Goal: Task Accomplishment & Management: Complete application form

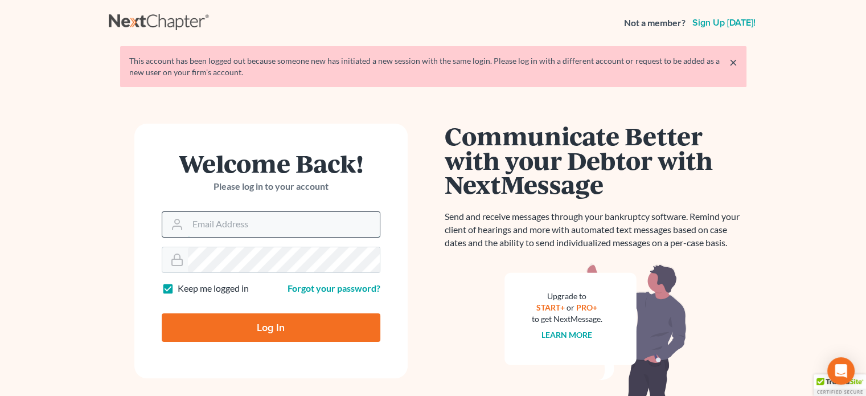
click at [204, 231] on input "Email Address" at bounding box center [284, 224] width 192 height 25
type input "[EMAIL_ADDRESS][DOMAIN_NAME]"
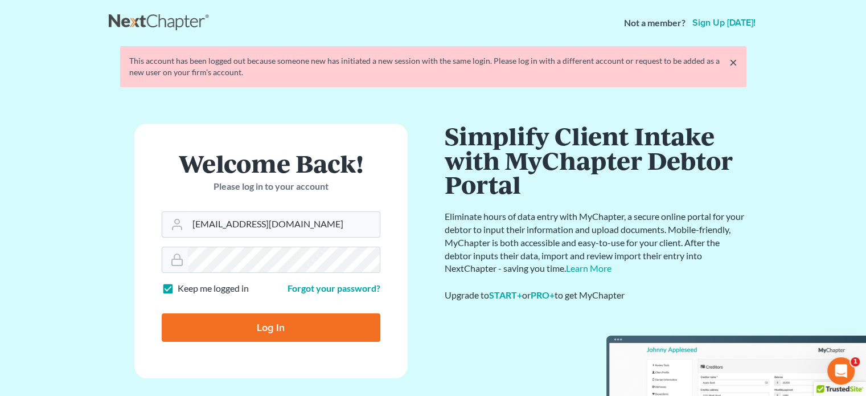
click at [282, 323] on input "Log In" at bounding box center [271, 327] width 219 height 28
type input "Thinking..."
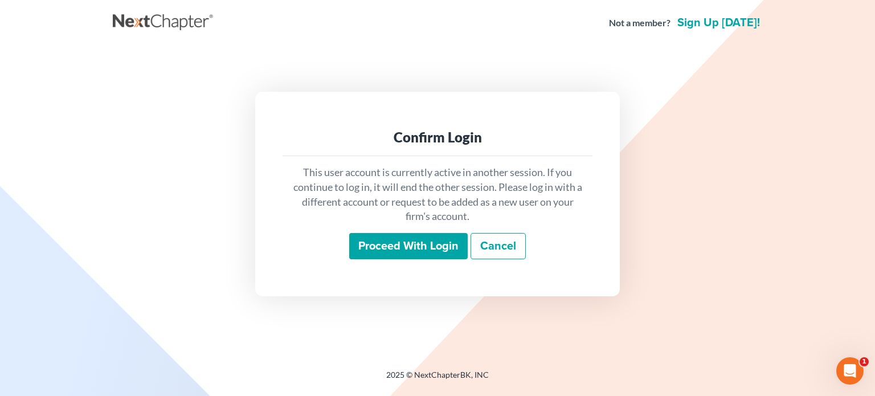
click at [437, 247] on input "Proceed with login" at bounding box center [408, 246] width 118 height 26
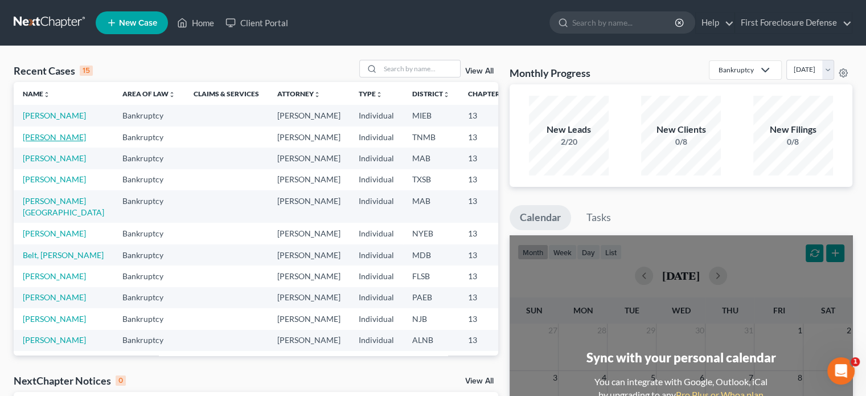
click at [36, 142] on link "[PERSON_NAME]" at bounding box center [54, 137] width 63 height 10
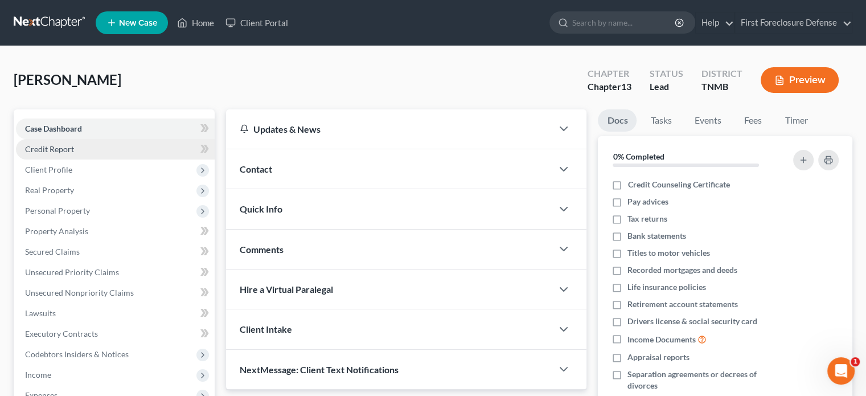
click at [60, 152] on span "Credit Report" at bounding box center [49, 149] width 49 height 10
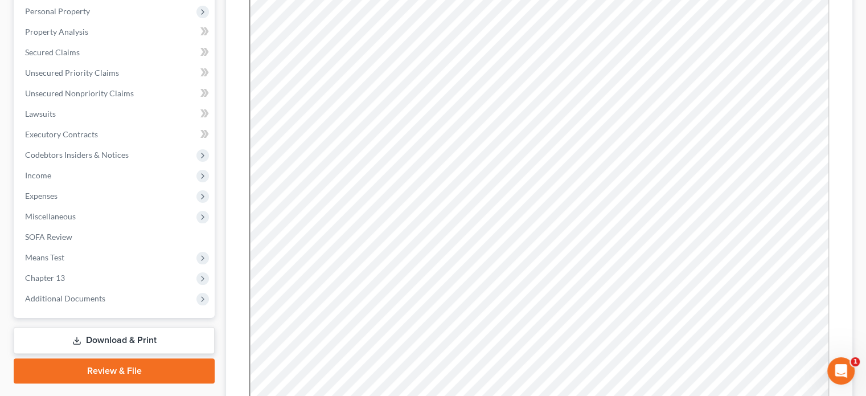
scroll to position [351, 0]
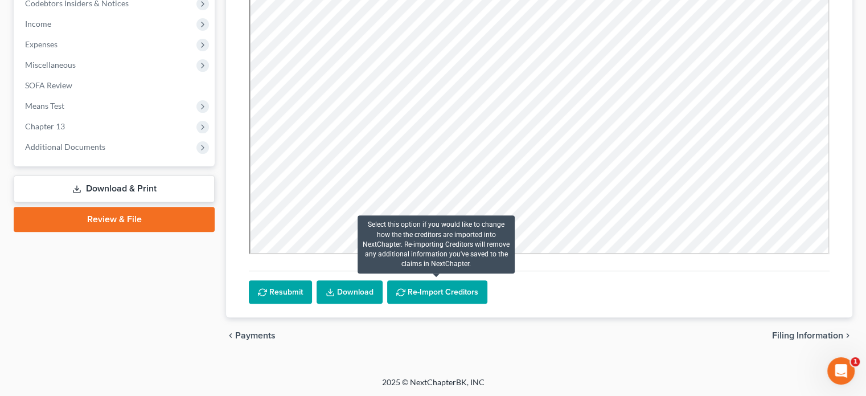
click at [440, 296] on button "Re-Import Creditors" at bounding box center [437, 292] width 100 height 24
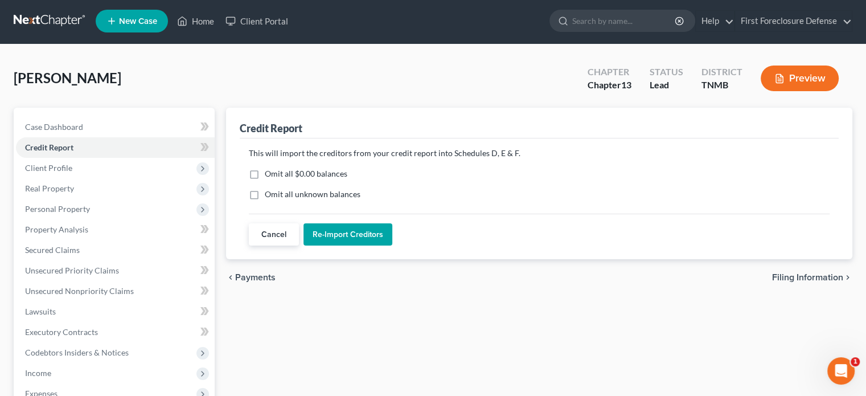
scroll to position [1, 0]
click at [265, 173] on label "Omit all $0.00 balances" at bounding box center [306, 174] width 83 height 11
click at [269, 173] on input "Omit all $0.00 balances" at bounding box center [272, 172] width 7 height 7
checkbox input "true"
click at [265, 189] on label "Omit all unknown balances" at bounding box center [313, 194] width 96 height 11
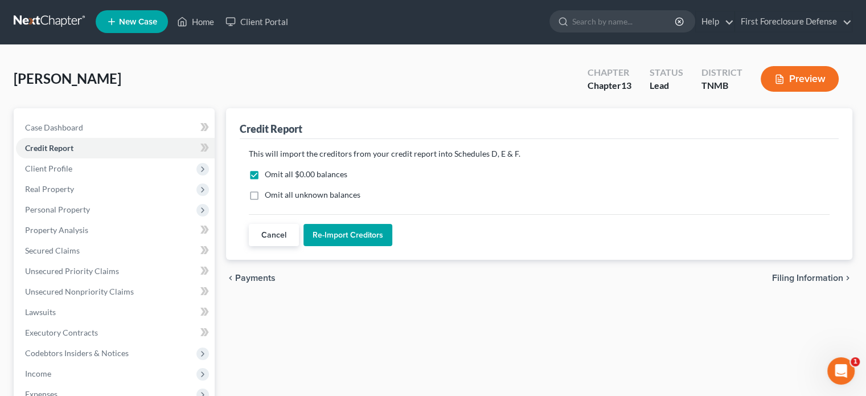
click at [269, 189] on input "Omit all unknown balances" at bounding box center [272, 192] width 7 height 7
checkbox input "true"
click at [361, 231] on button "Re-Import Creditors" at bounding box center [348, 235] width 89 height 23
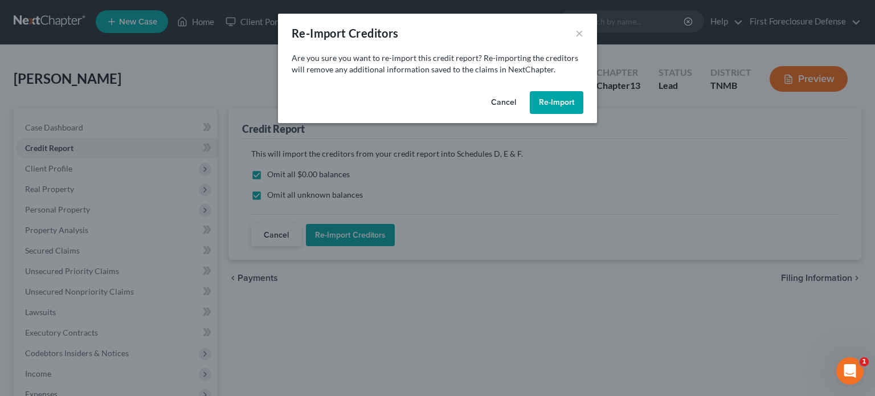
click at [546, 109] on button "Re-Import" at bounding box center [557, 102] width 54 height 23
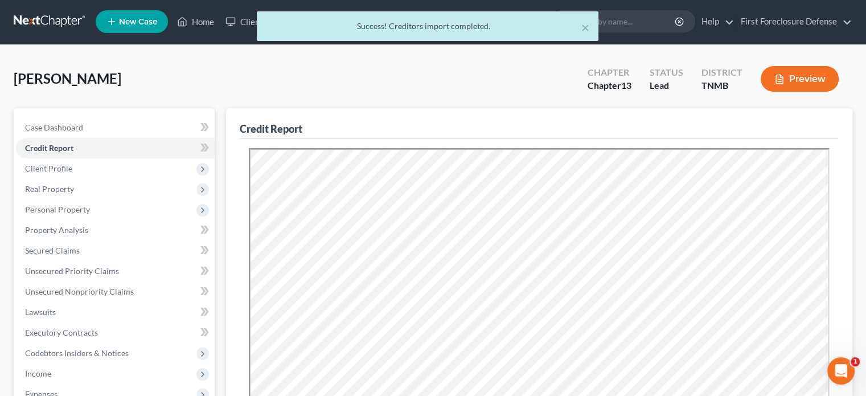
scroll to position [0, 0]
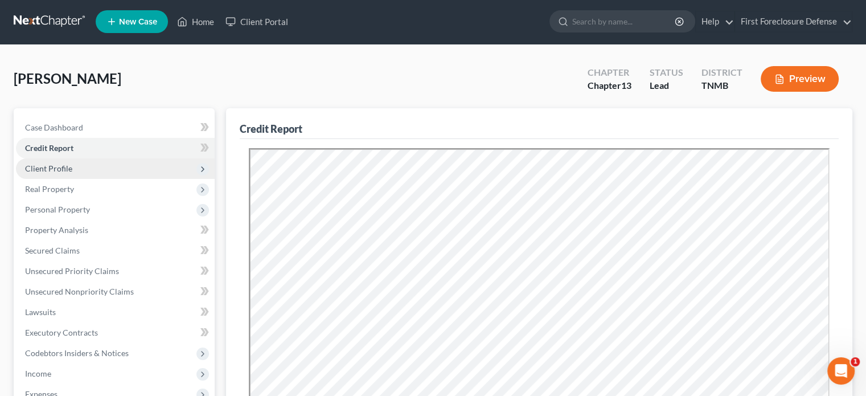
click at [67, 167] on span "Client Profile" at bounding box center [48, 168] width 47 height 10
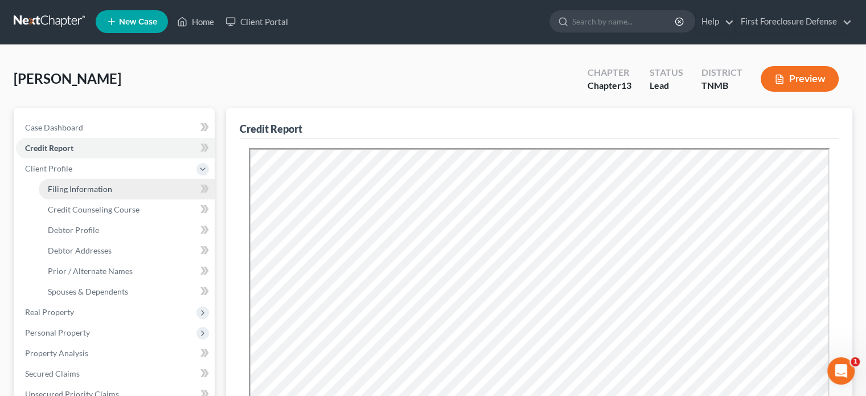
click at [97, 189] on span "Filing Information" at bounding box center [80, 189] width 64 height 10
select select "1"
select select "0"
select select "3"
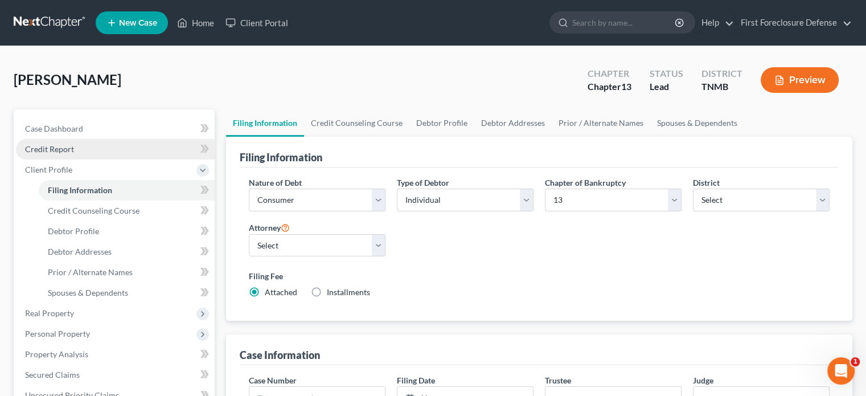
click at [45, 149] on span "Credit Report" at bounding box center [49, 149] width 49 height 10
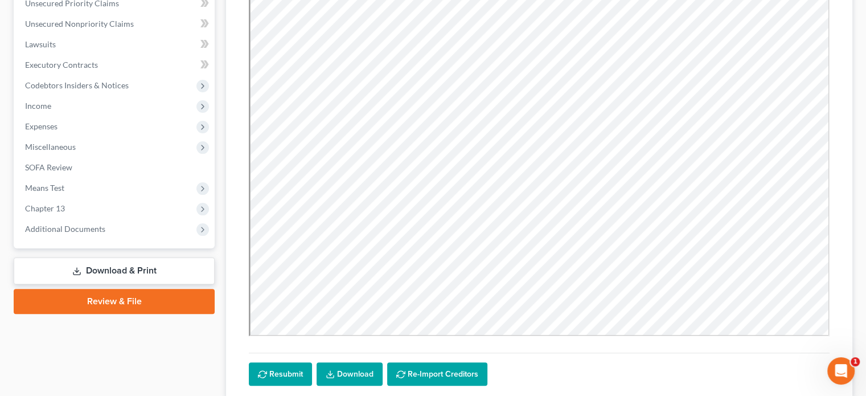
scroll to position [351, 0]
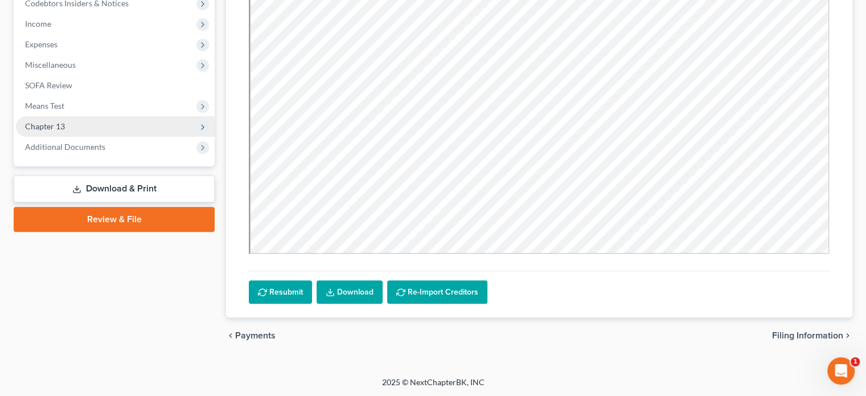
click at [45, 126] on span "Chapter 13" at bounding box center [45, 126] width 40 height 10
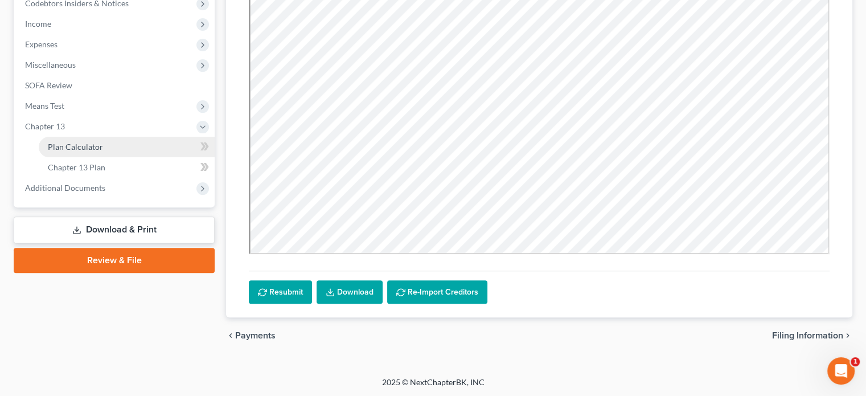
click at [65, 144] on span "Plan Calculator" at bounding box center [75, 147] width 55 height 10
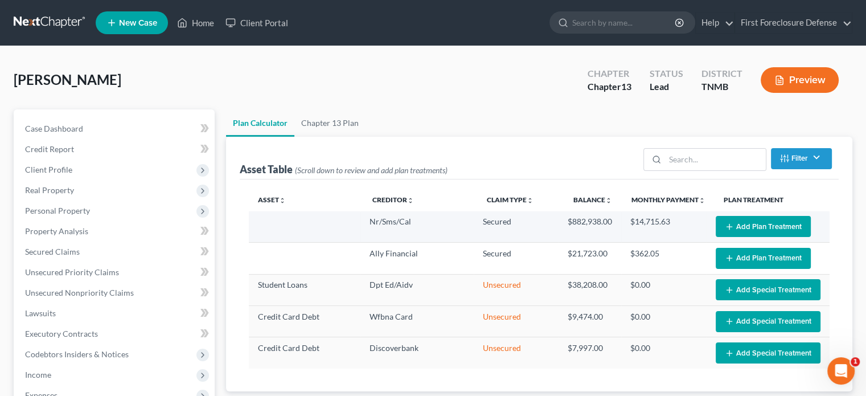
select select "59"
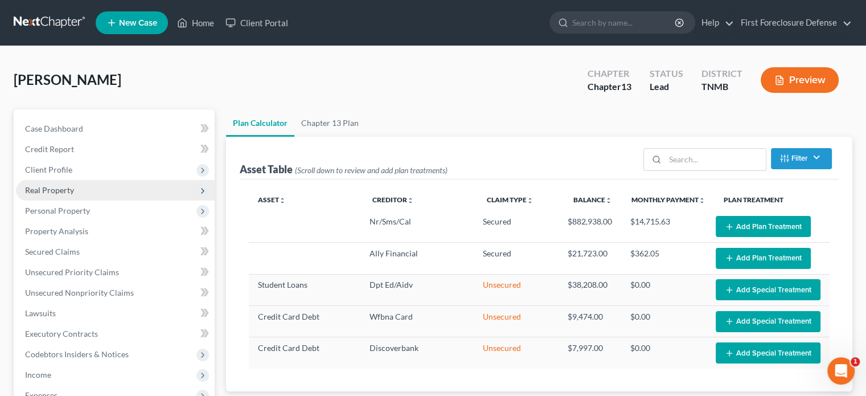
click at [41, 186] on span "Real Property" at bounding box center [49, 190] width 49 height 10
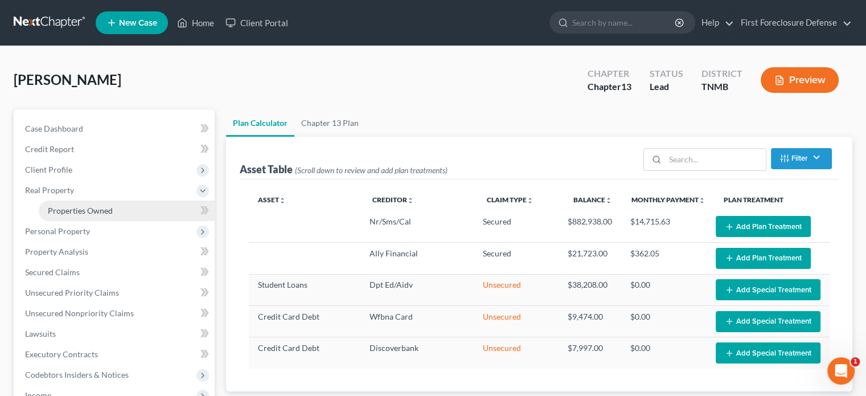
click at [83, 207] on span "Properties Owned" at bounding box center [80, 211] width 65 height 10
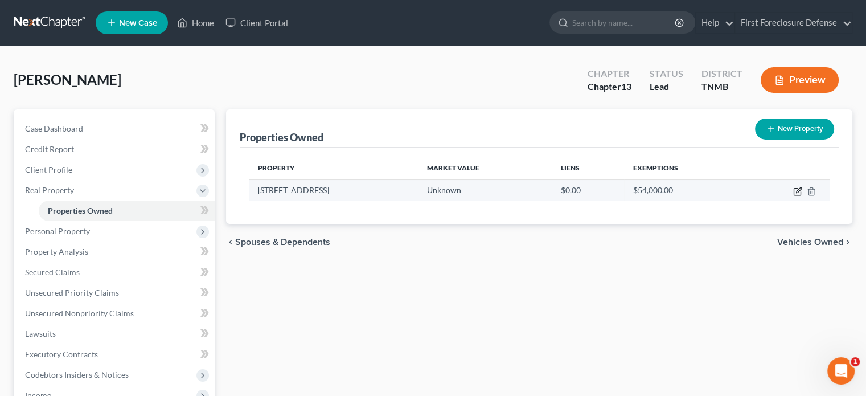
click at [797, 191] on icon "button" at bounding box center [798, 189] width 5 height 5
select select "44"
select select "0"
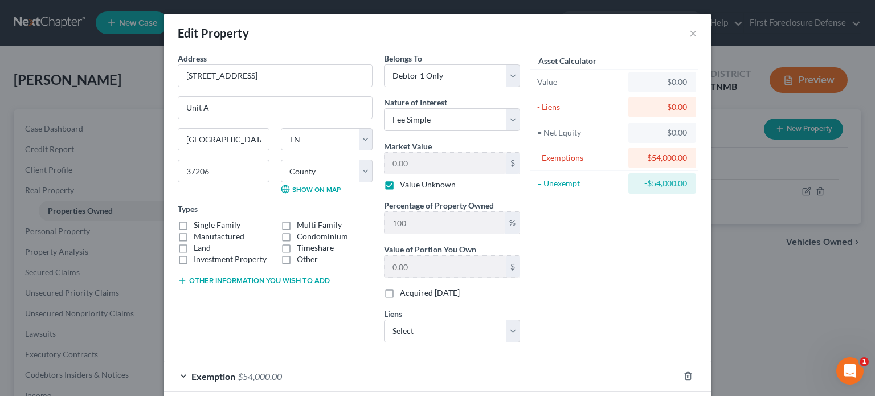
click at [400, 186] on label "Value Unknown" at bounding box center [428, 184] width 56 height 11
click at [404, 186] on input "Value Unknown" at bounding box center [407, 182] width 7 height 7
checkbox input "false"
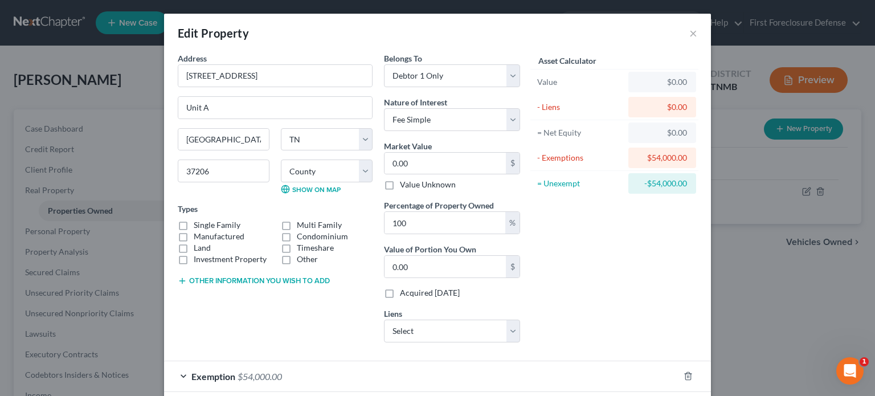
scroll to position [57, 0]
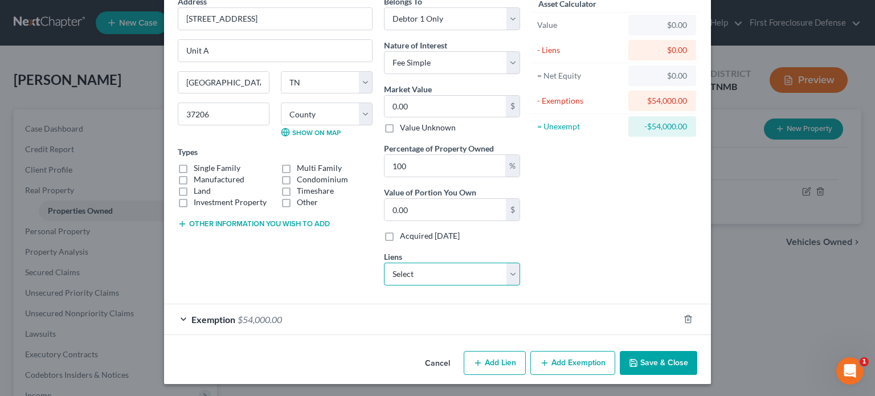
click at [509, 275] on select "Select Nr/Sms/Cal - $882,938.00 Ally Financial - $21,723.00" at bounding box center [452, 274] width 136 height 23
select select "0"
click at [384, 263] on select "Select Nr/Sms/Cal - $882,938.00 Ally Financial - $21,723.00" at bounding box center [452, 274] width 136 height 23
select select
select select "42"
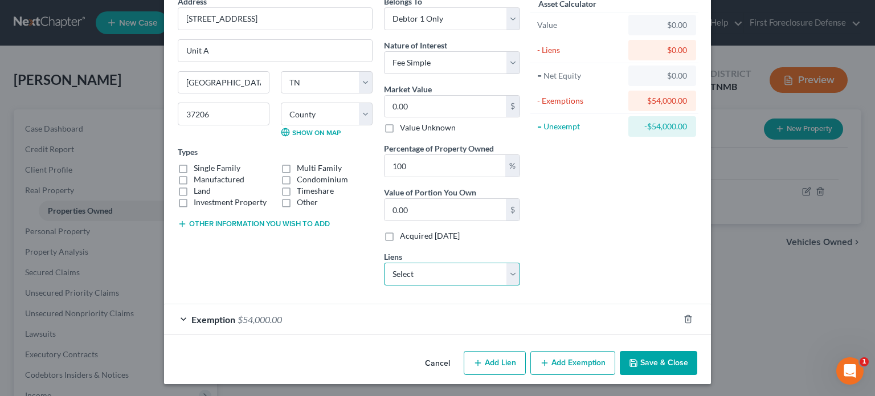
select select "0"
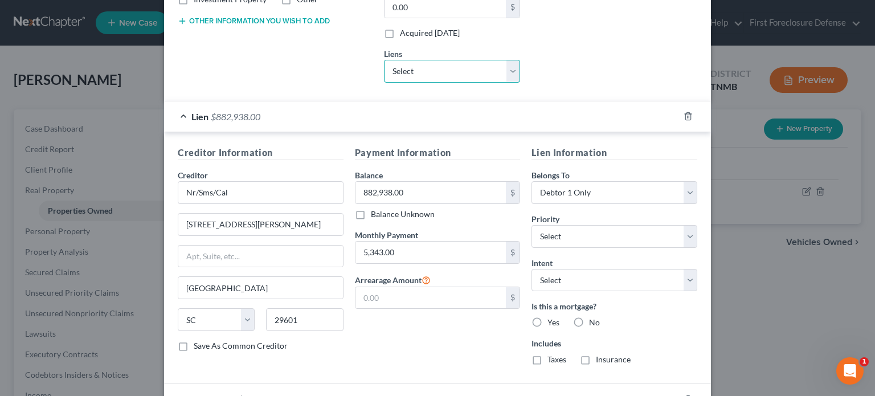
scroll to position [285, 0]
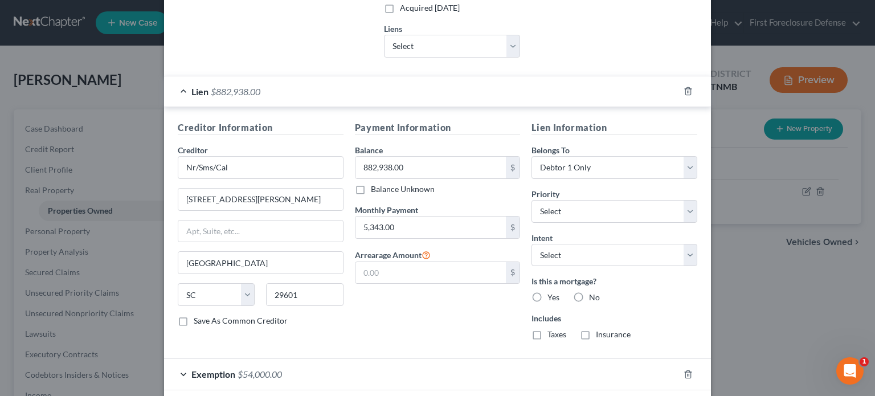
click at [547, 296] on label "Yes" at bounding box center [553, 297] width 12 height 11
click at [552, 296] on input "Yes" at bounding box center [555, 295] width 7 height 7
radio input "true"
click at [547, 334] on label "Taxes" at bounding box center [556, 334] width 19 height 11
click at [552, 334] on input "Taxes" at bounding box center [555, 332] width 7 height 7
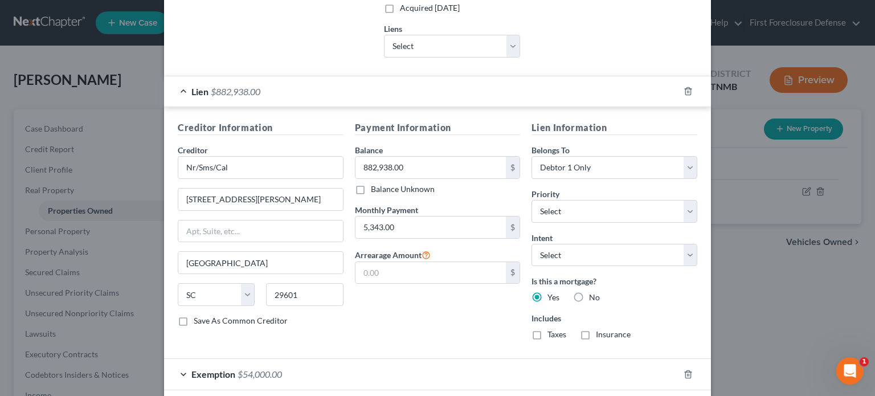
checkbox input "true"
click at [596, 333] on label "Insurance" at bounding box center [613, 334] width 35 height 11
click at [600, 333] on input "Insurance" at bounding box center [603, 332] width 7 height 7
checkbox input "true"
click at [690, 253] on select "Select Surrender Redeem Reaffirm Avoid Other" at bounding box center [614, 255] width 166 height 23
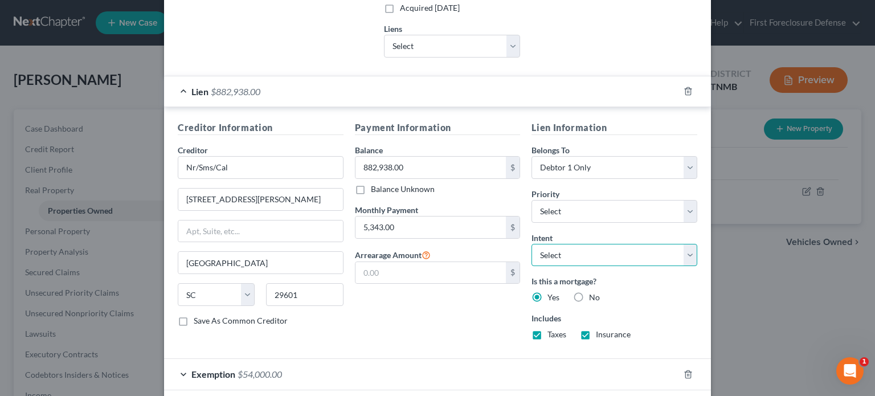
select select "4"
click at [531, 244] on select "Select Surrender Redeem Reaffirm Avoid Other" at bounding box center [614, 255] width 166 height 23
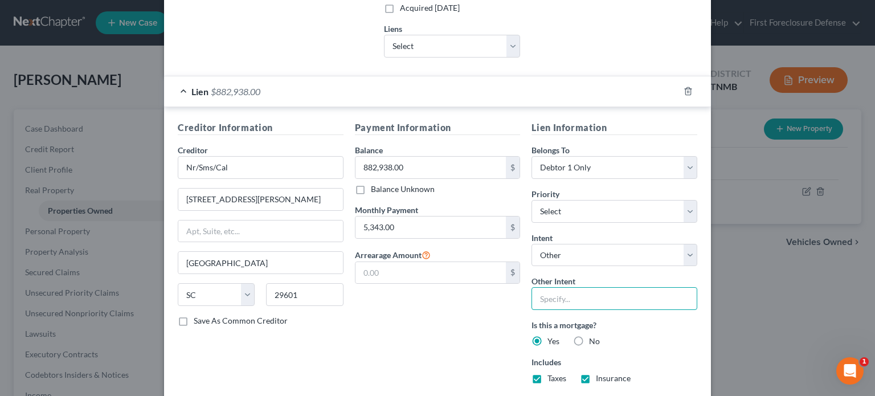
click at [605, 289] on input "text" at bounding box center [614, 298] width 166 height 23
click at [607, 299] on input "text" at bounding box center [614, 298] width 166 height 23
click at [591, 294] on input "text" at bounding box center [614, 298] width 166 height 23
type input "pay"
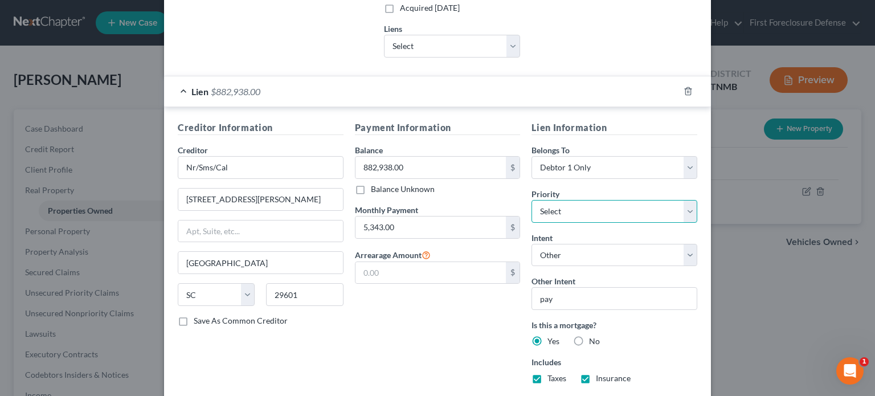
click at [686, 211] on select "Select 1st 2nd 3rd 4th 5th 6th 7th 8th 9th 10th 11th 12th 13th 14th 15th 16th 1…" at bounding box center [614, 211] width 166 height 23
select select "0"
click at [531, 200] on select "Select 1st 2nd 3rd 4th 5th 6th 7th 8th 9th 10th 11th 12th 13th 14th 15th 16th 1…" at bounding box center [614, 211] width 166 height 23
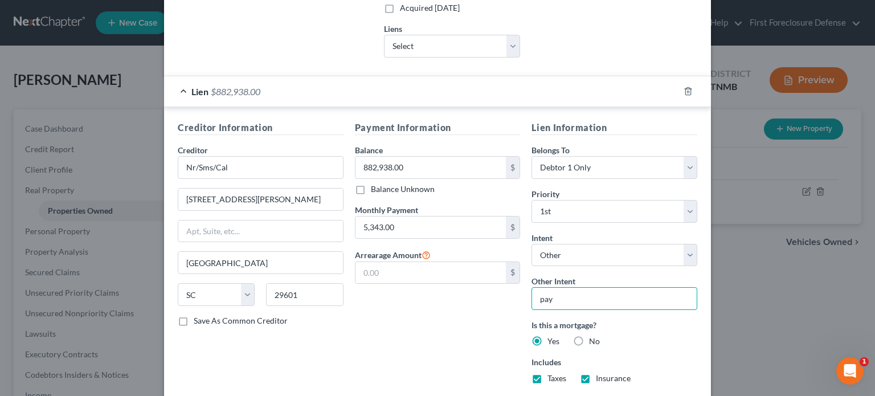
click at [611, 302] on input "pay" at bounding box center [614, 298] width 166 height 23
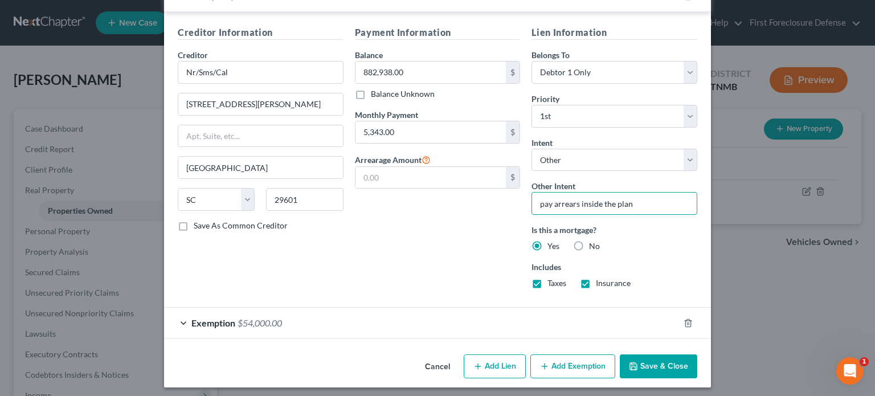
scroll to position [382, 0]
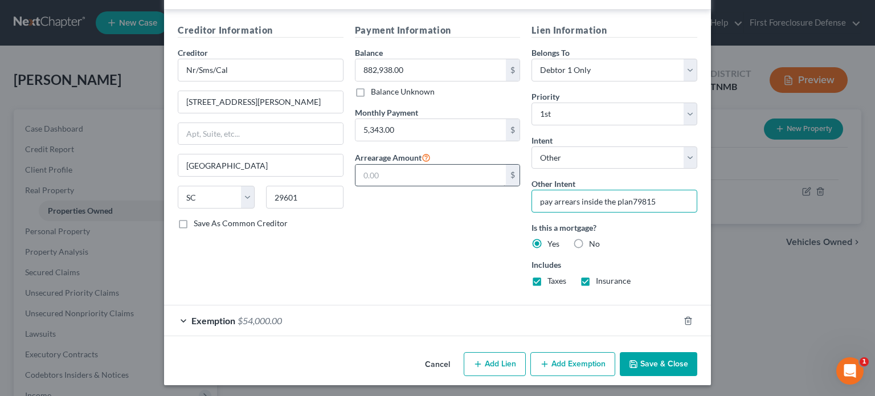
type input "pay arrears inside the plan79815"
click at [447, 178] on input "text" at bounding box center [430, 176] width 151 height 22
type input "79,815.00"
click at [559, 364] on button "Add Exemption" at bounding box center [572, 364] width 85 height 24
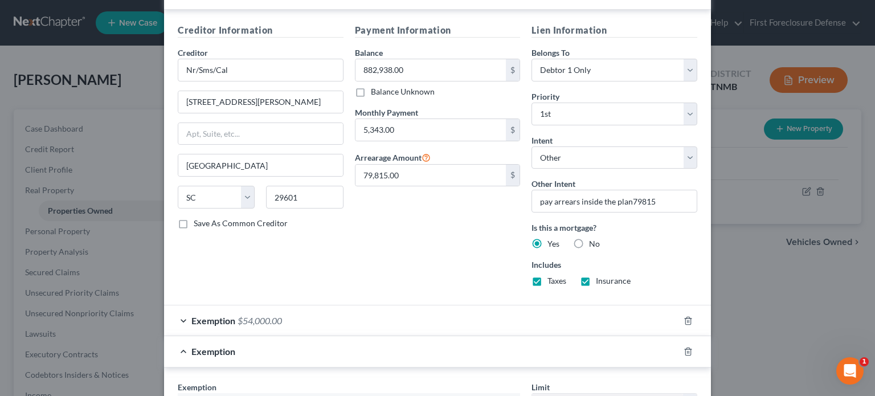
scroll to position [610, 0]
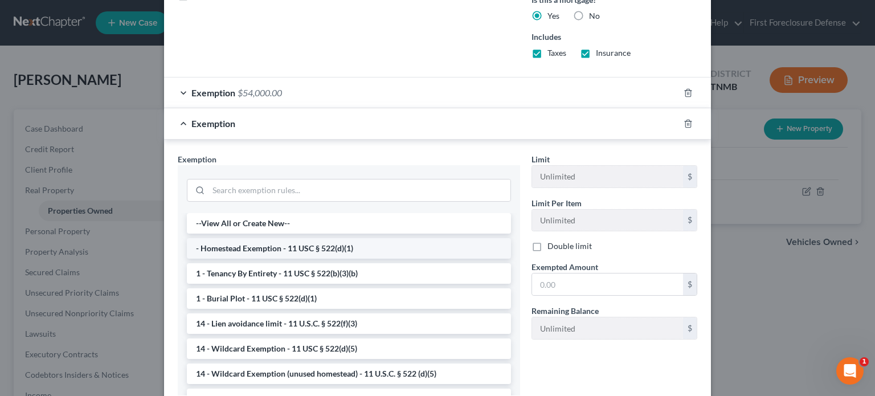
click at [296, 242] on li "- Homestead Exemption - 11 USC § 522(d)(1)" at bounding box center [349, 248] width 324 height 21
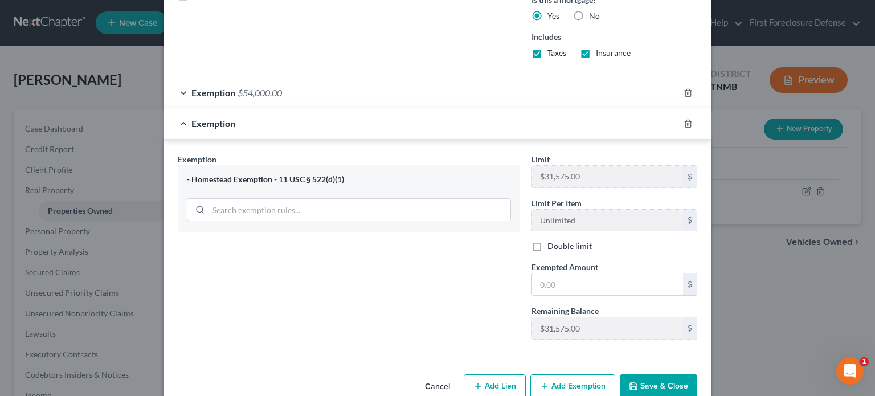
click at [547, 243] on label "Double limit" at bounding box center [569, 245] width 44 height 11
click at [552, 243] on input "Double limit" at bounding box center [555, 243] width 7 height 7
checkbox input "true"
click at [559, 273] on input "text" at bounding box center [607, 284] width 151 height 22
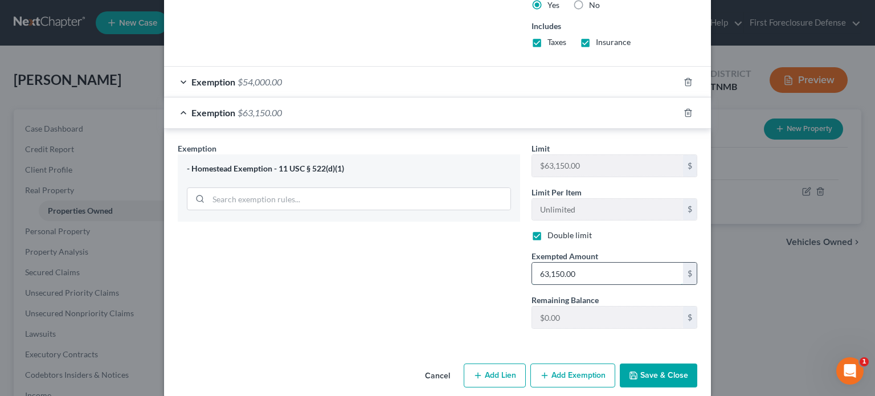
scroll to position [631, 0]
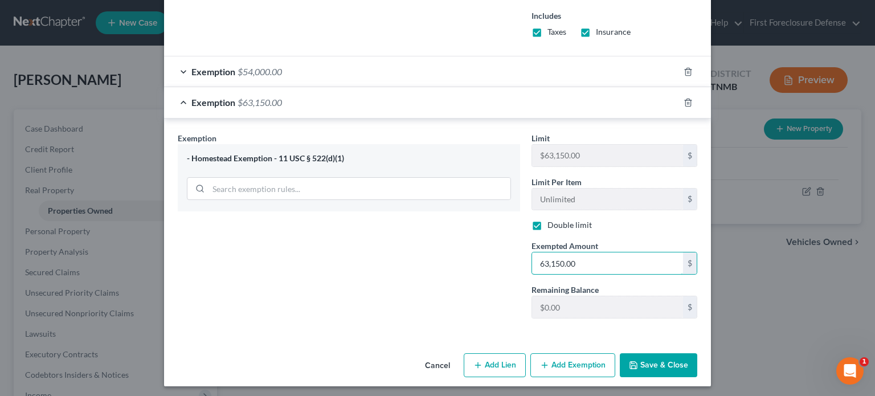
type input "63,150.00"
click at [656, 359] on button "Save & Close" at bounding box center [658, 365] width 77 height 24
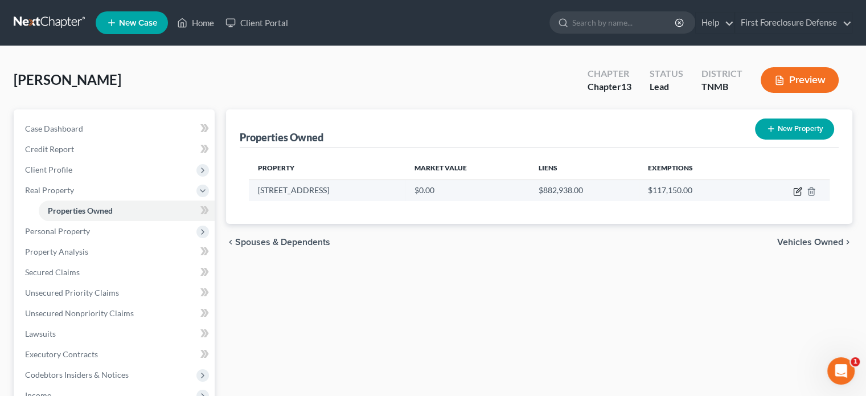
click at [798, 187] on icon "button" at bounding box center [797, 191] width 9 height 9
select select "44"
select select "18"
select select "0"
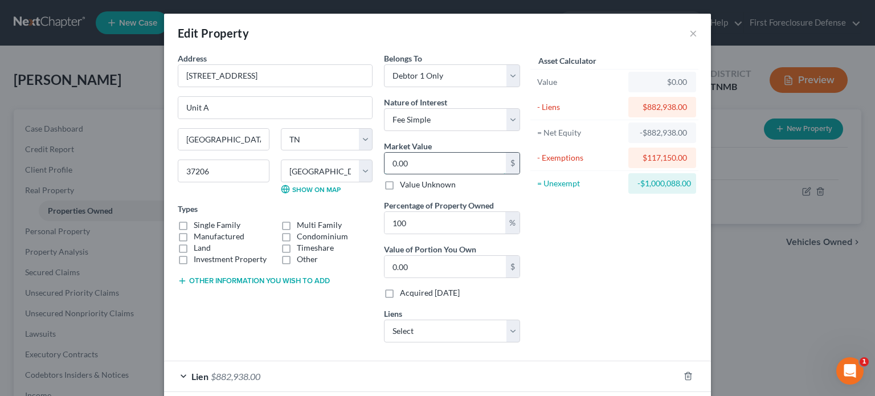
click at [427, 158] on input "0.00" at bounding box center [444, 164] width 121 height 22
type input "9"
type input "9.00"
type input "98"
type input "98.00"
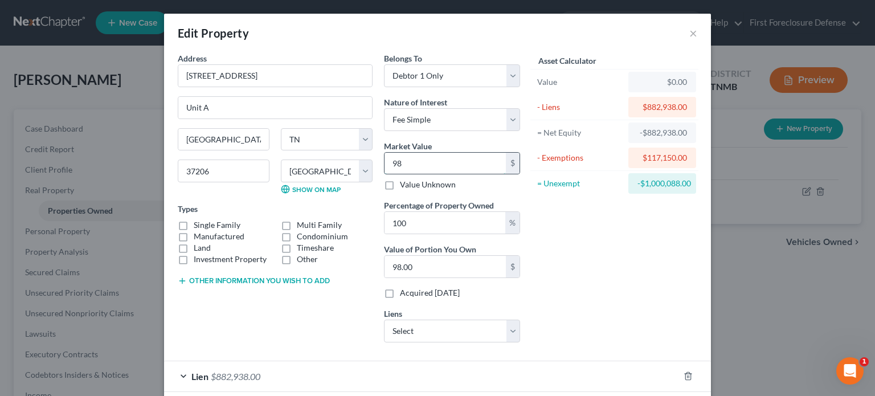
type input "983"
type input "983.00"
type input "9830"
type input "9,830.00"
type input "9,8300"
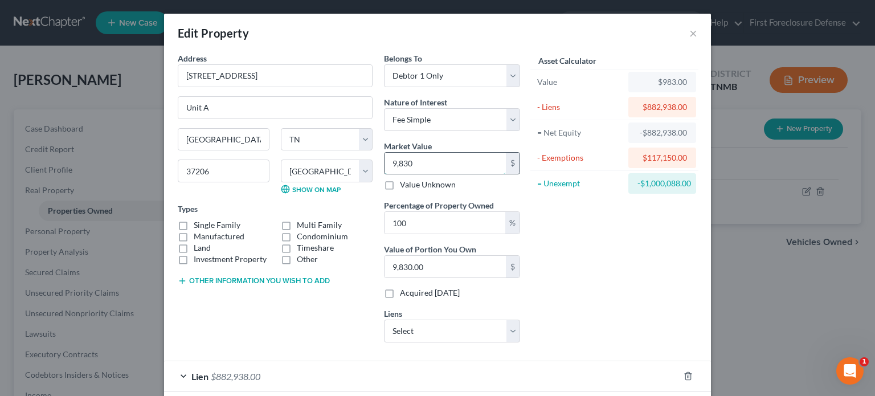
type input "98,300.00"
type input "98,3000"
type input "983,000.00"
type input "983,000"
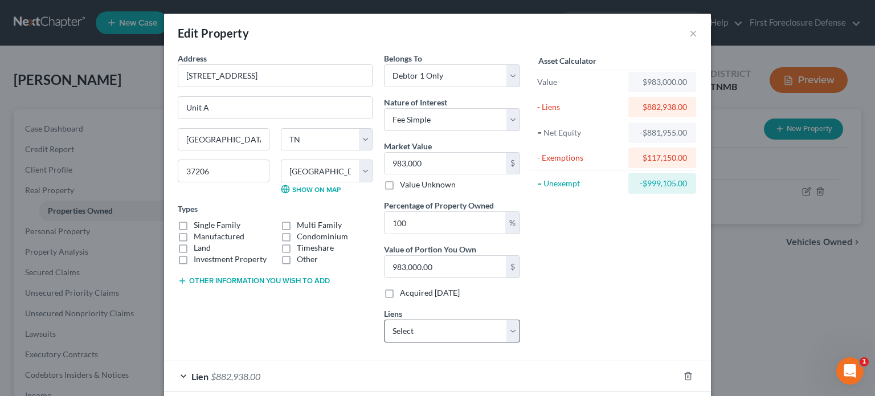
drag, startPoint x: 513, startPoint y: 345, endPoint x: 511, endPoint y: 331, distance: 14.3
click at [513, 334] on div "Belongs To * Select Debtor 1 Only Debtor 2 Only Debtor 1 And Debtor 2 Only At L…" at bounding box center [452, 201] width 148 height 299
click at [511, 331] on select "Select Ally Financial - $21,723.00" at bounding box center [452, 330] width 136 height 23
click at [587, 314] on div "Asset Calculator Value $983,000.00 - Liens $882,938.00 = Net Equity -$881,955.0…" at bounding box center [614, 201] width 177 height 299
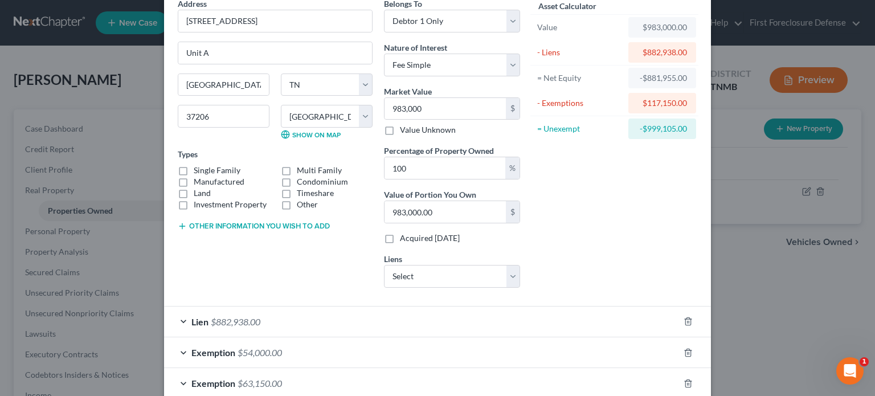
scroll to position [118, 0]
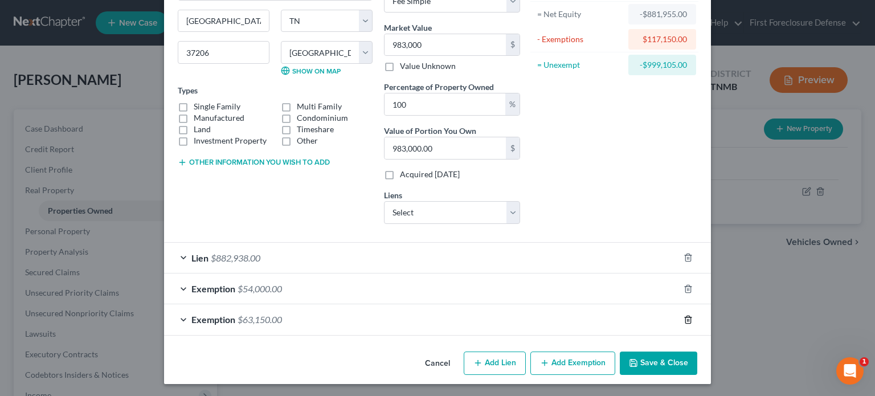
click at [683, 321] on icon "button" at bounding box center [687, 319] width 9 height 9
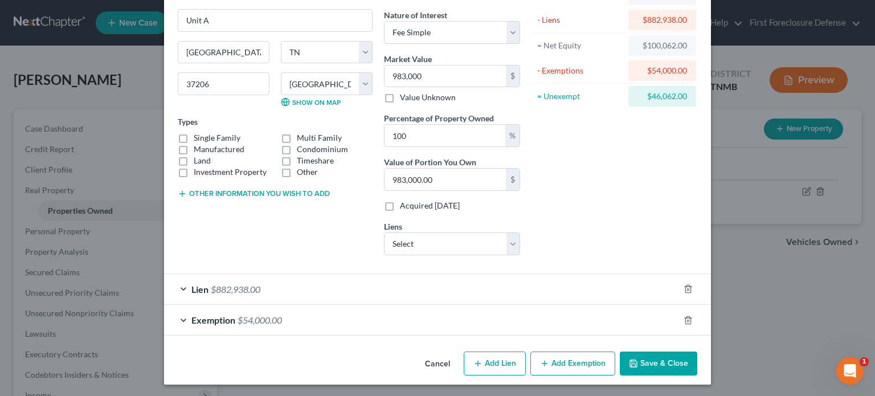
click at [634, 313] on div "Exemption $54,000.00" at bounding box center [421, 320] width 515 height 30
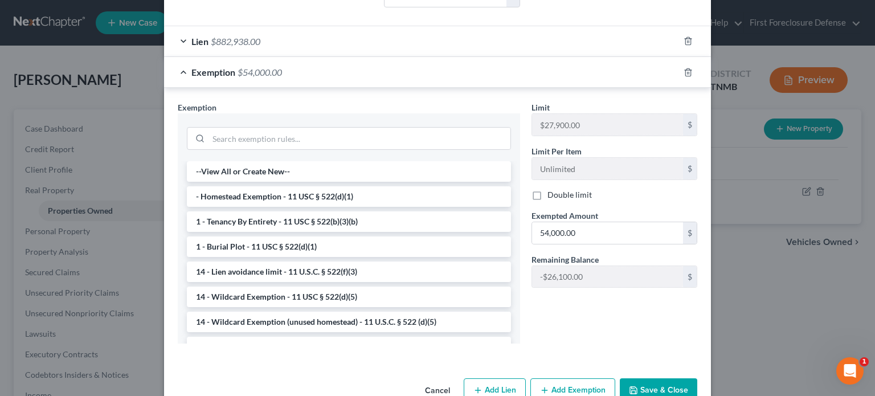
scroll to position [342, 0]
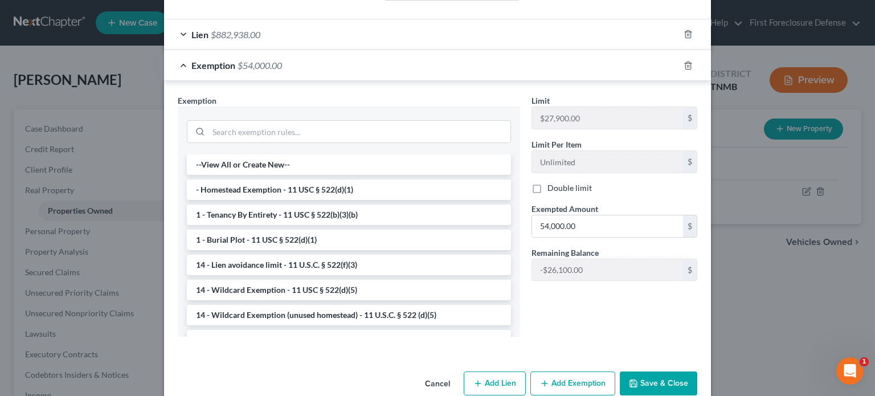
click at [661, 375] on button "Save & Close" at bounding box center [658, 383] width 77 height 24
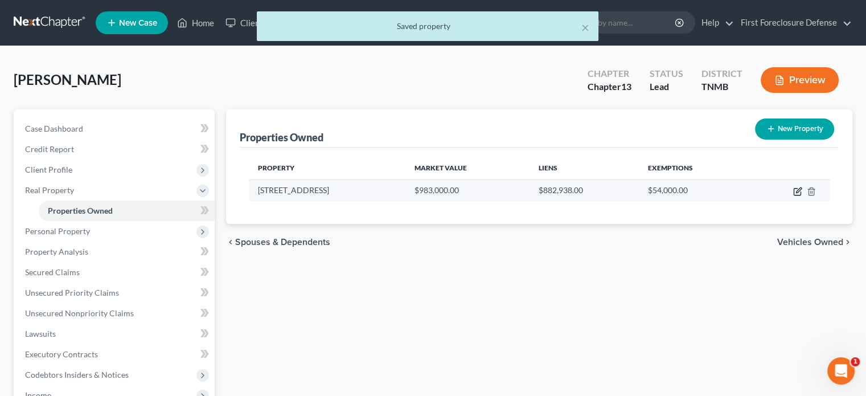
click at [798, 191] on icon "button" at bounding box center [798, 189] width 5 height 5
select select "44"
select select "18"
select select "0"
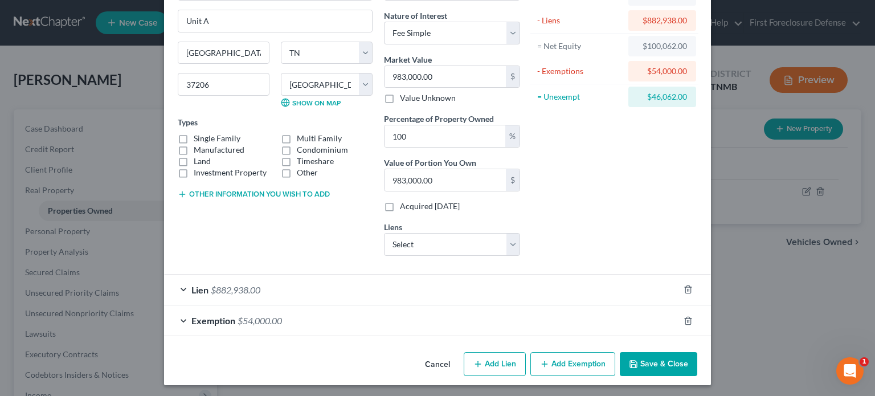
scroll to position [87, 0]
click at [454, 311] on div "Exemption $54,000.00" at bounding box center [421, 320] width 515 height 30
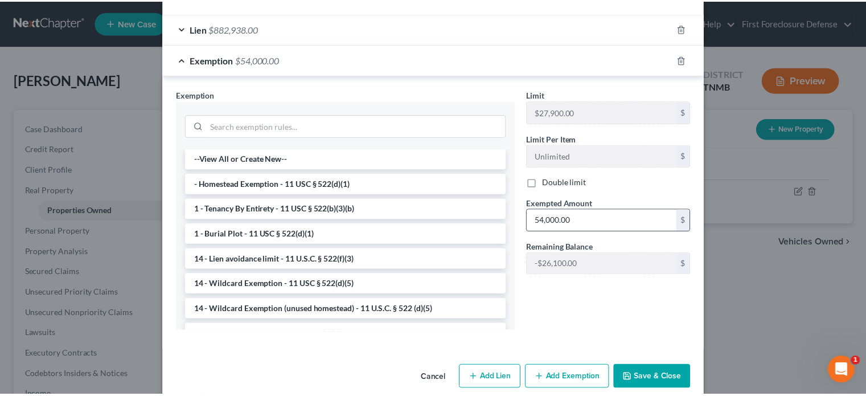
scroll to position [362, 0]
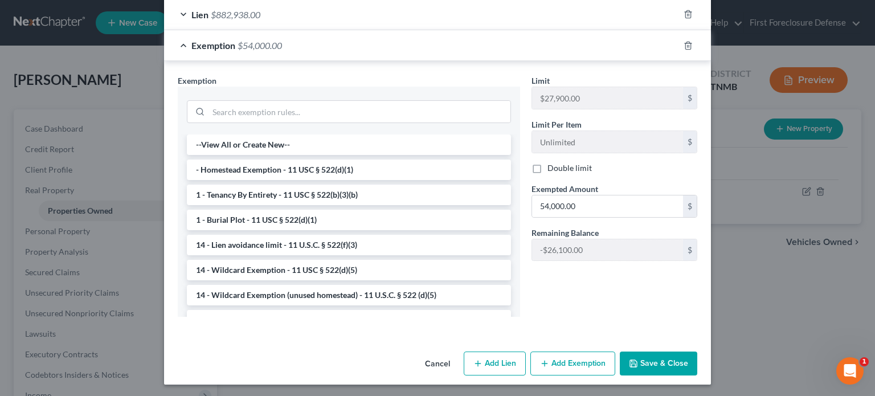
click at [650, 362] on button "Save & Close" at bounding box center [658, 363] width 77 height 24
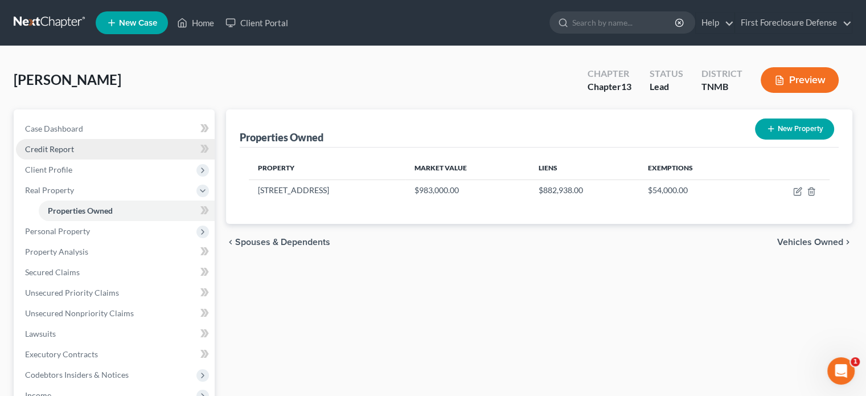
click at [59, 150] on span "Credit Report" at bounding box center [49, 149] width 49 height 10
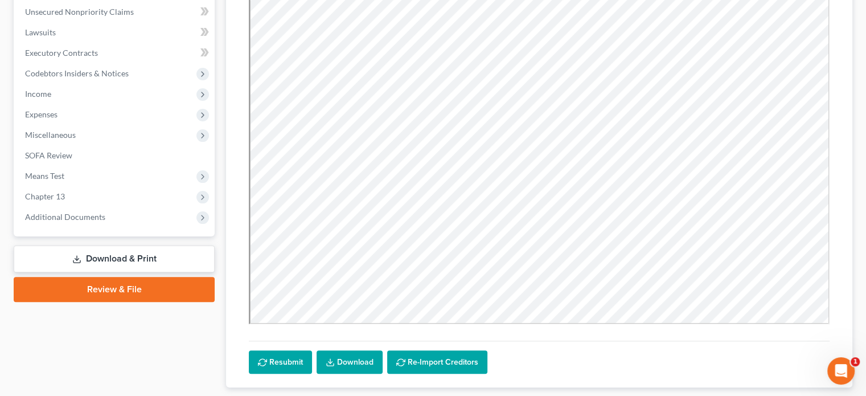
scroll to position [285, 0]
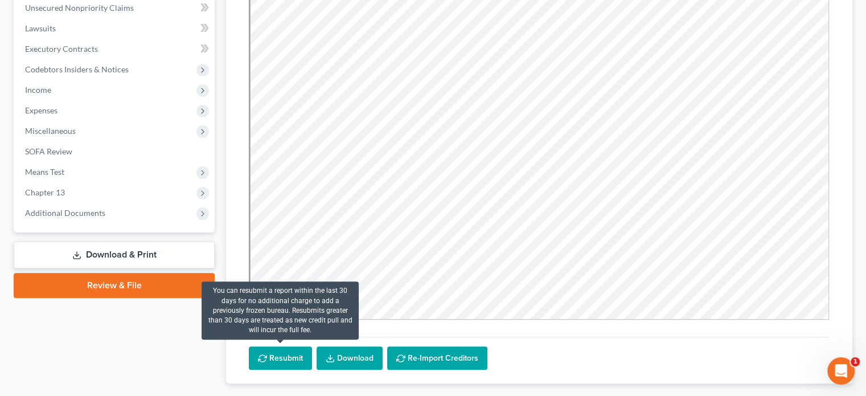
click at [275, 356] on button "Resubmit" at bounding box center [280, 358] width 63 height 24
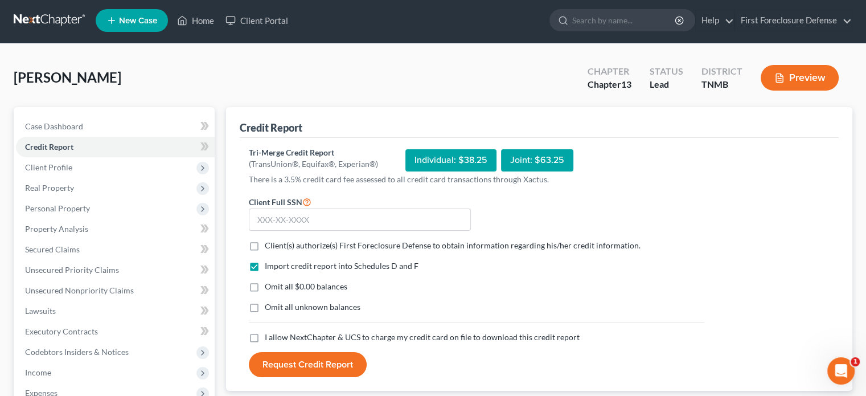
scroll to position [1, 0]
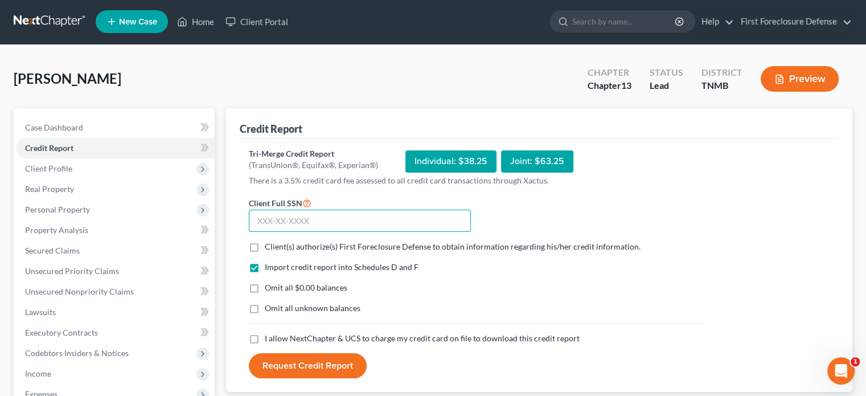
click at [294, 222] on input "text" at bounding box center [360, 221] width 222 height 23
type input "246-67-9656"
click at [265, 247] on label "Client(s) authorize(s) First Foreclosure Defense to obtain information regardin…" at bounding box center [453, 246] width 376 height 11
click at [269, 247] on input "Client(s) authorize(s) First Foreclosure Defense to obtain information regardin…" at bounding box center [272, 244] width 7 height 7
checkbox input "true"
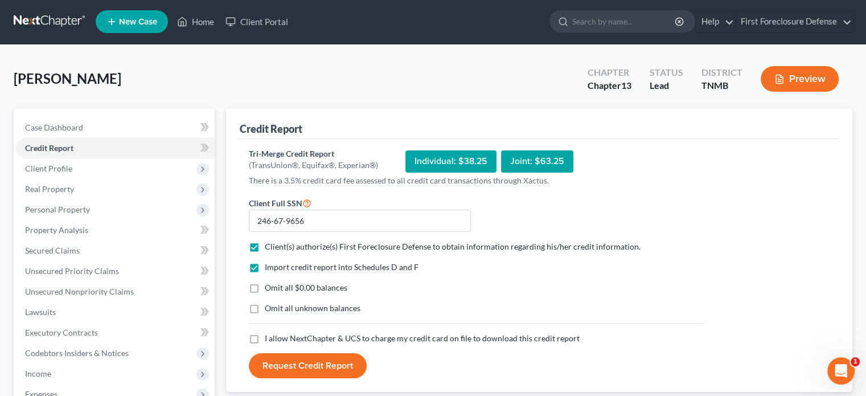
click at [265, 288] on label "Omit all $0.00 balances" at bounding box center [306, 287] width 83 height 11
click at [269, 288] on input "Omit all $0.00 balances" at bounding box center [272, 285] width 7 height 7
checkbox input "true"
click at [265, 308] on label "Omit all unknown balances" at bounding box center [313, 307] width 96 height 11
click at [269, 308] on input "Omit all unknown balances" at bounding box center [272, 305] width 7 height 7
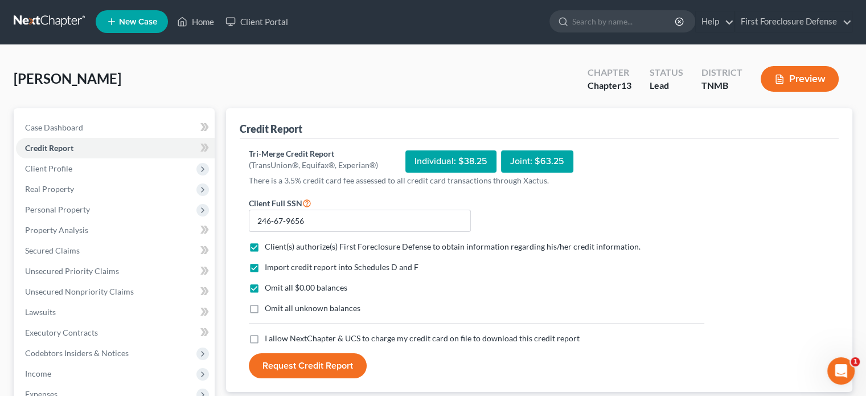
checkbox input "true"
click at [265, 339] on label "I allow NextChapter & UCS to charge my credit card on file to download this cre…" at bounding box center [422, 338] width 315 height 11
click at [269, 339] on input "I allow NextChapter & UCS to charge my credit card on file to download this cre…" at bounding box center [272, 336] width 7 height 7
checkbox input "true"
click at [280, 366] on button "Request Credit Report" at bounding box center [308, 365] width 118 height 25
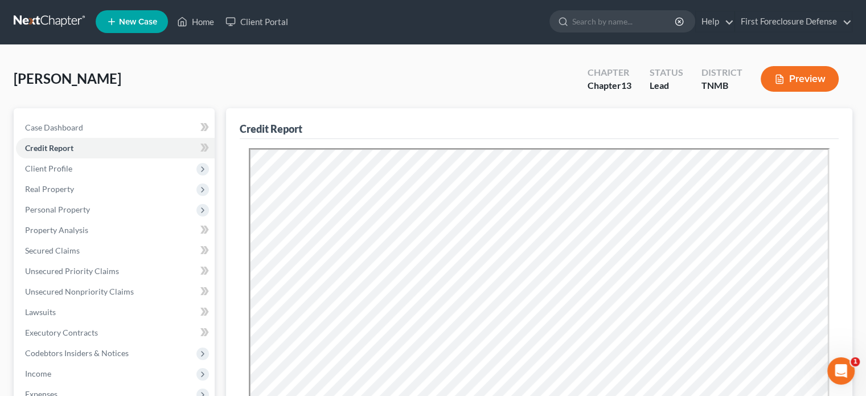
scroll to position [0, 0]
click at [58, 167] on span "Client Profile" at bounding box center [48, 168] width 47 height 10
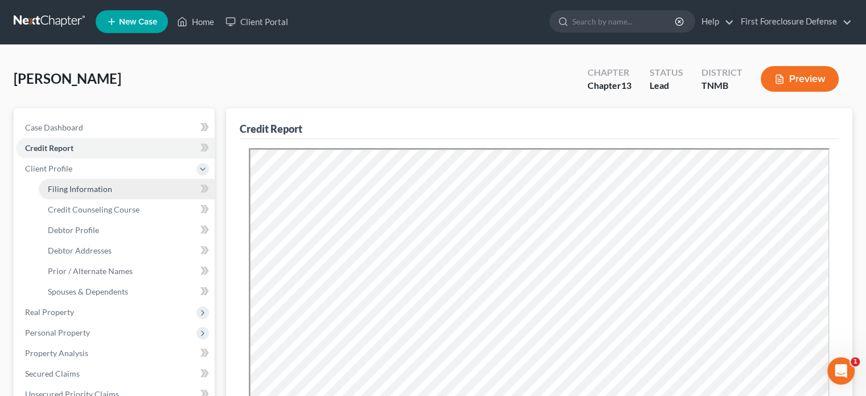
click at [82, 186] on span "Filing Information" at bounding box center [80, 189] width 64 height 10
select select "1"
select select "0"
select select "3"
select select "75"
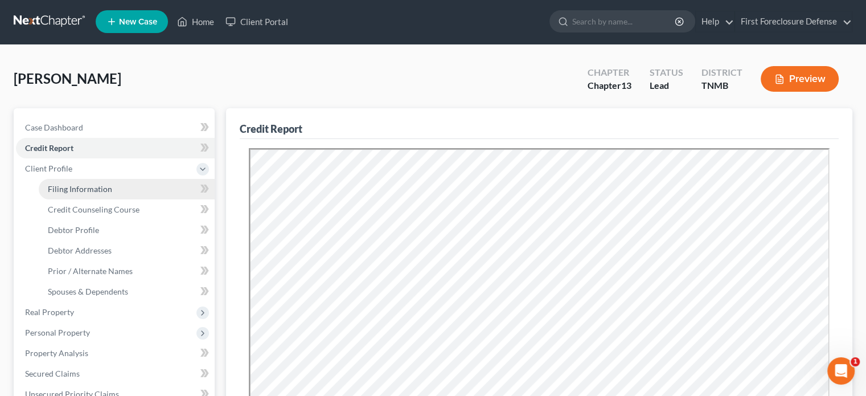
select select "0"
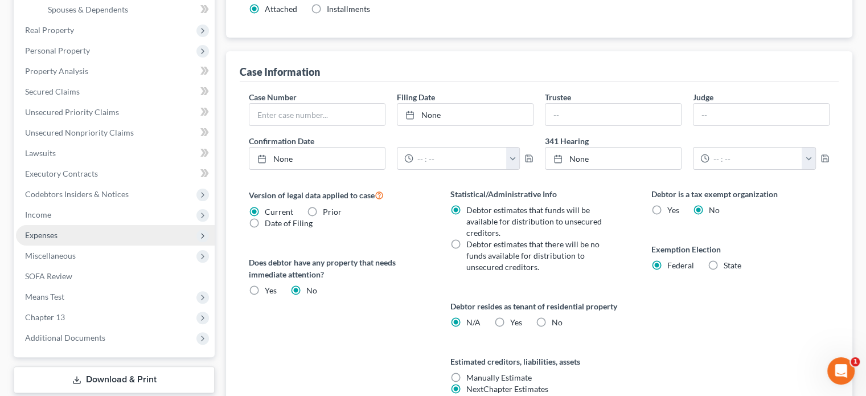
scroll to position [387, 0]
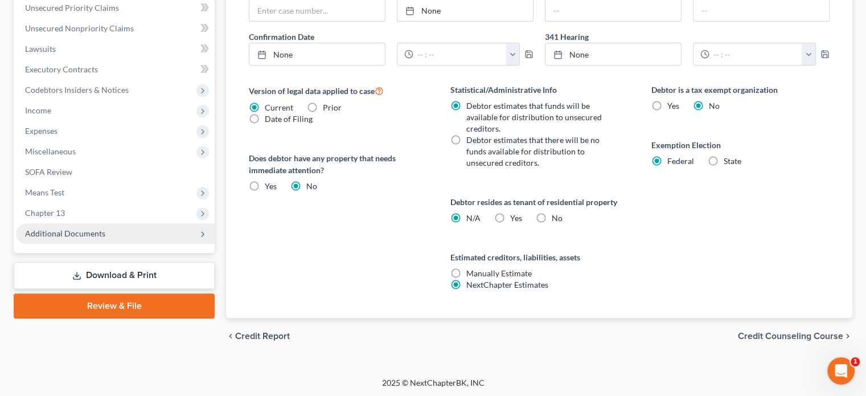
click at [89, 234] on span "Additional Documents" at bounding box center [65, 233] width 80 height 10
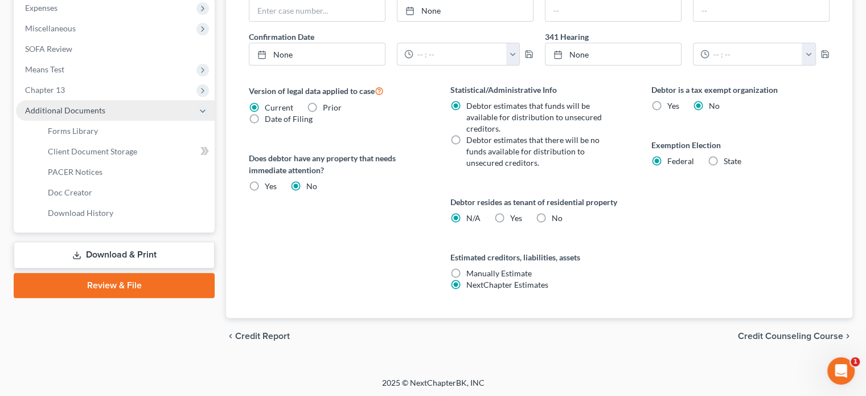
scroll to position [264, 0]
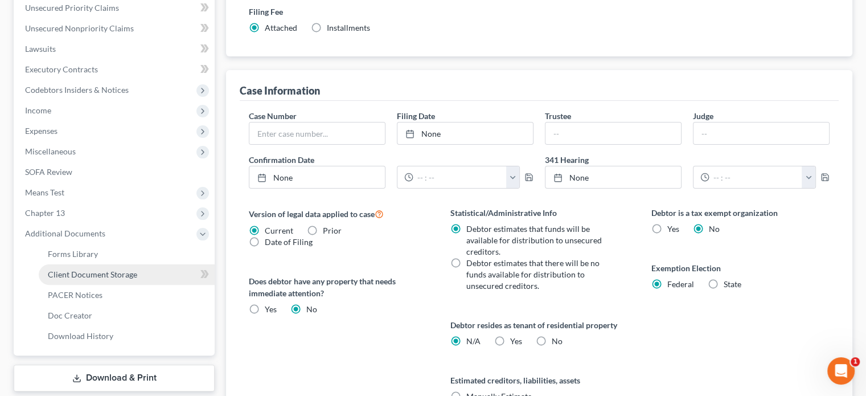
click at [122, 273] on span "Client Document Storage" at bounding box center [92, 274] width 89 height 10
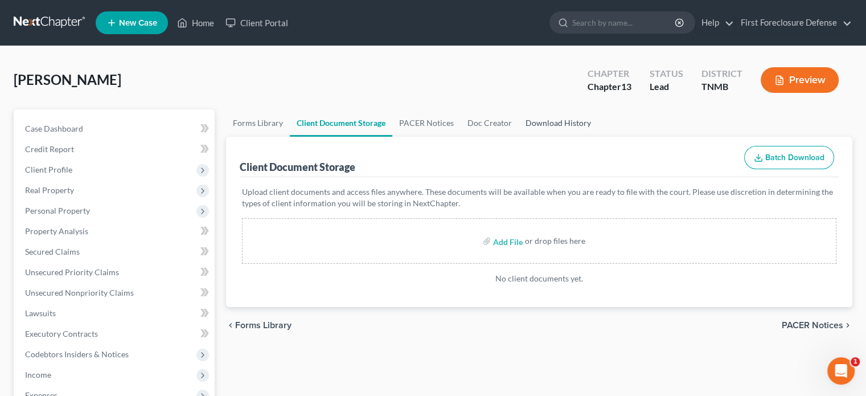
click at [544, 126] on link "Download History" at bounding box center [558, 122] width 79 height 27
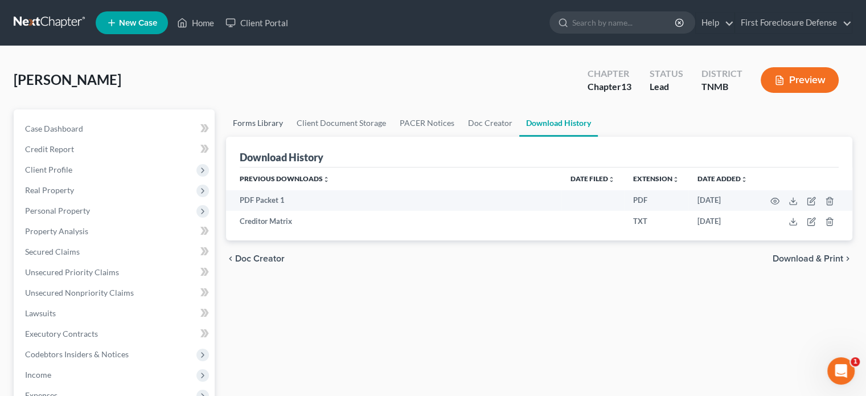
click at [272, 125] on link "Forms Library" at bounding box center [258, 122] width 64 height 27
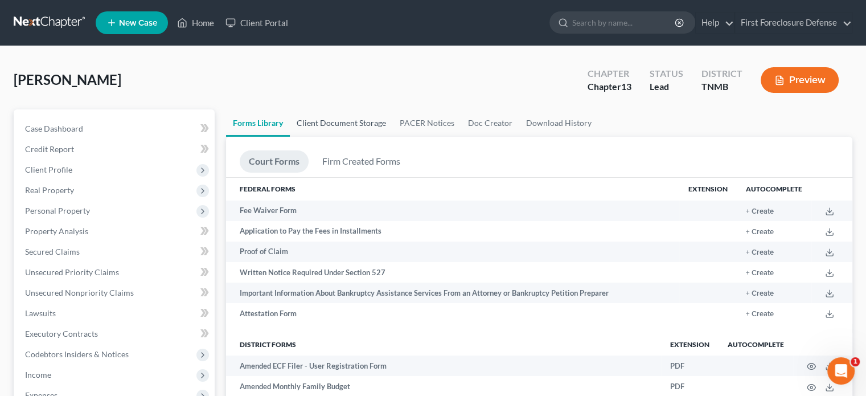
click at [339, 121] on link "Client Document Storage" at bounding box center [341, 122] width 103 height 27
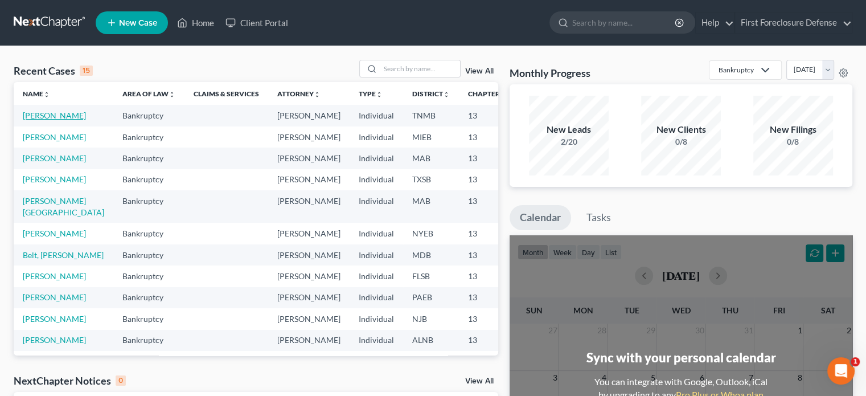
click at [50, 116] on link "[PERSON_NAME]" at bounding box center [54, 115] width 63 height 10
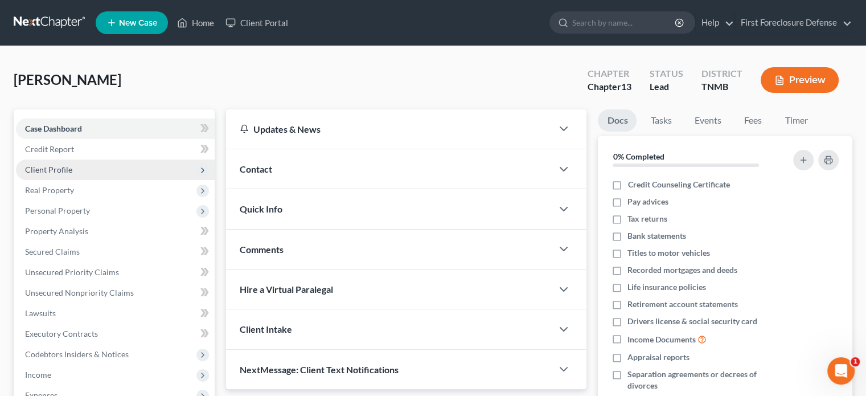
click at [63, 171] on span "Client Profile" at bounding box center [48, 170] width 47 height 10
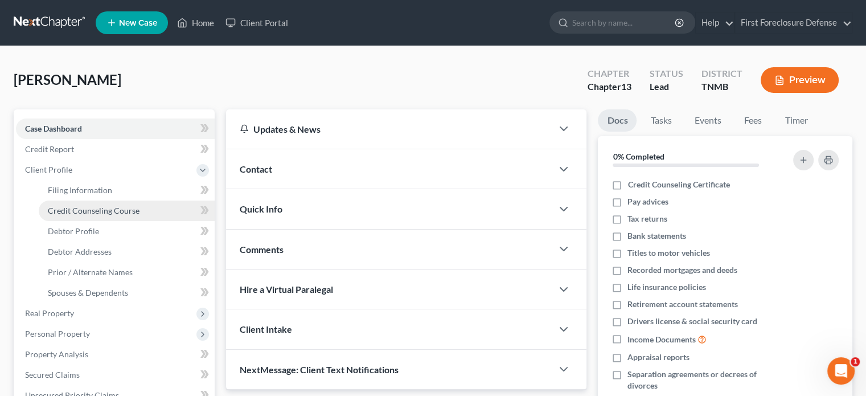
click at [73, 209] on span "Credit Counseling Course" at bounding box center [94, 211] width 92 height 10
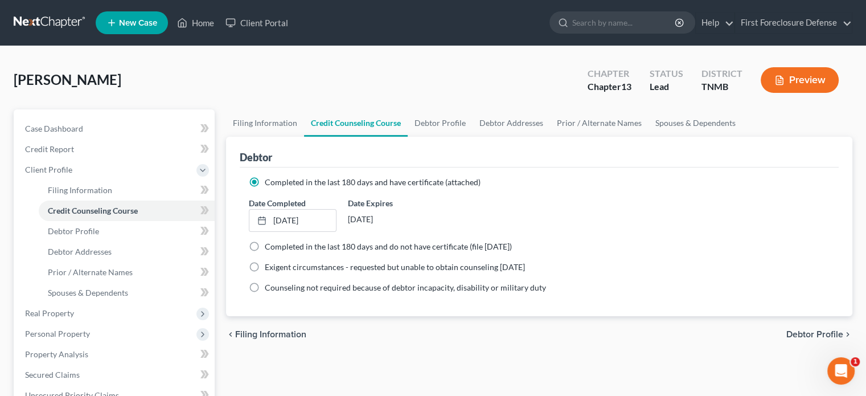
click at [823, 335] on span "Debtor Profile" at bounding box center [814, 334] width 57 height 9
select select "0"
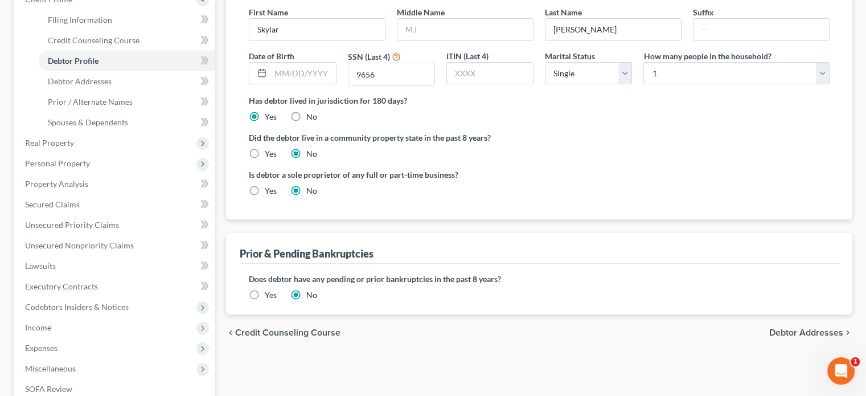
scroll to position [171, 0]
click at [783, 329] on span "Debtor Addresses" at bounding box center [806, 331] width 74 height 9
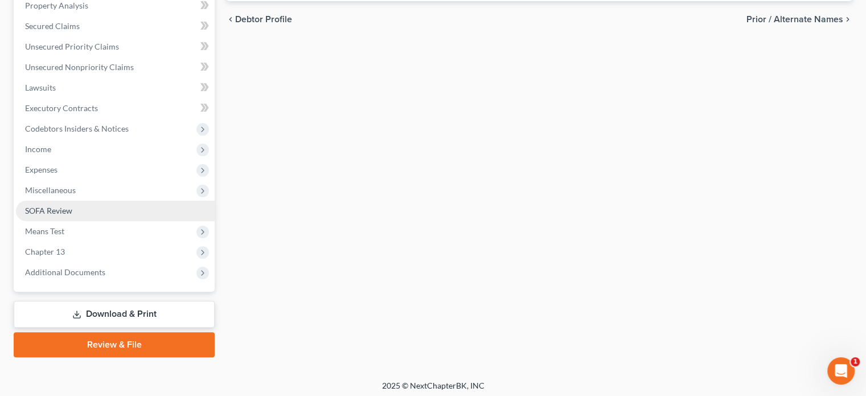
scroll to position [352, 0]
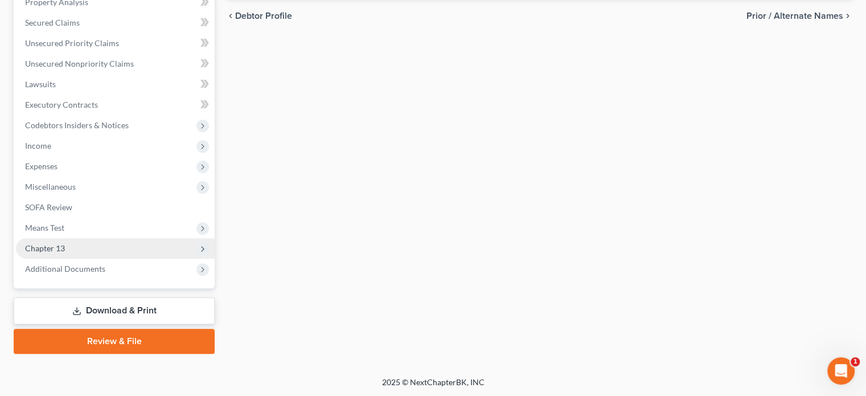
click at [54, 248] on span "Chapter 13" at bounding box center [45, 248] width 40 height 10
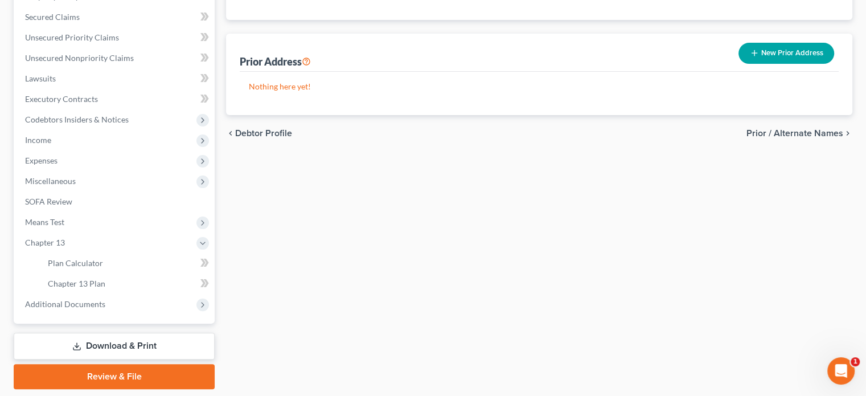
scroll to position [229, 0]
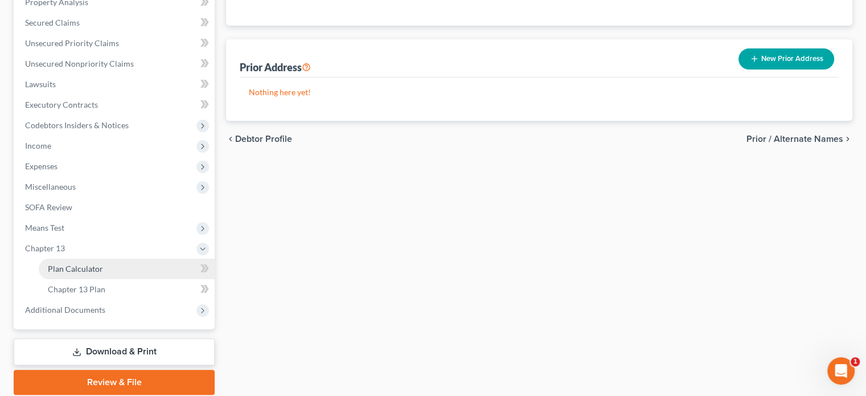
click at [71, 268] on span "Plan Calculator" at bounding box center [75, 269] width 55 height 10
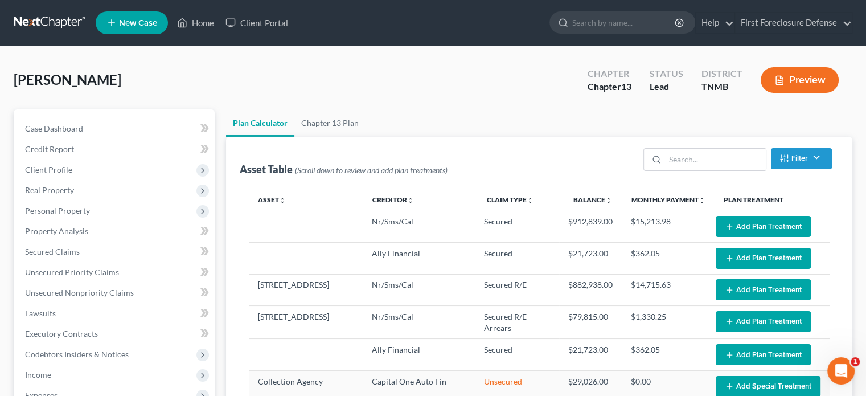
select select "59"
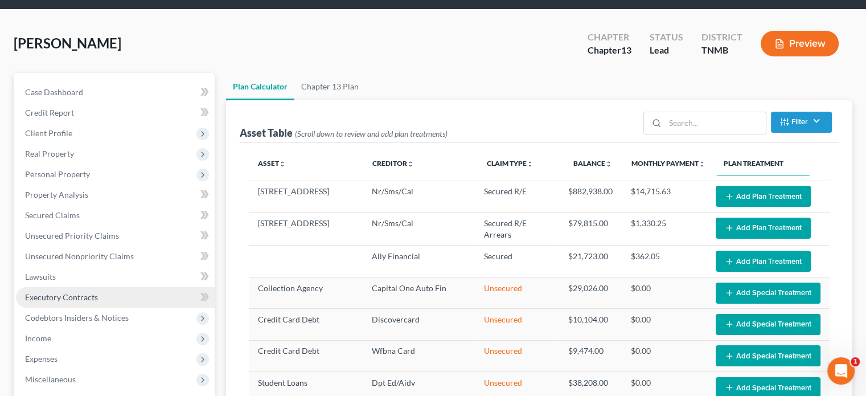
scroll to position [57, 0]
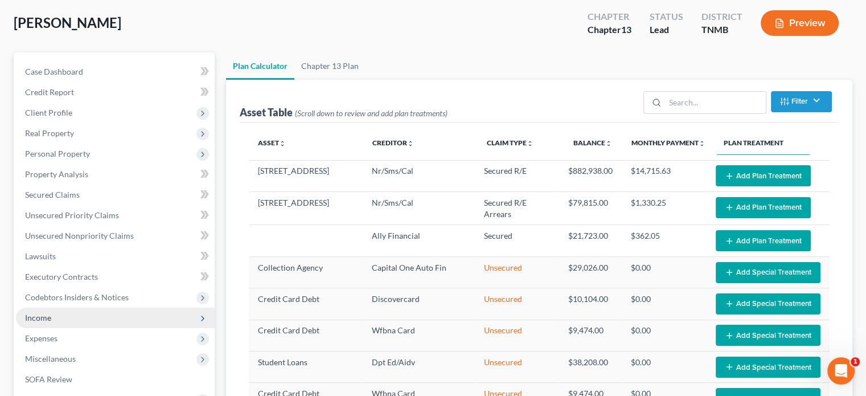
click at [29, 316] on span "Income" at bounding box center [38, 318] width 26 height 10
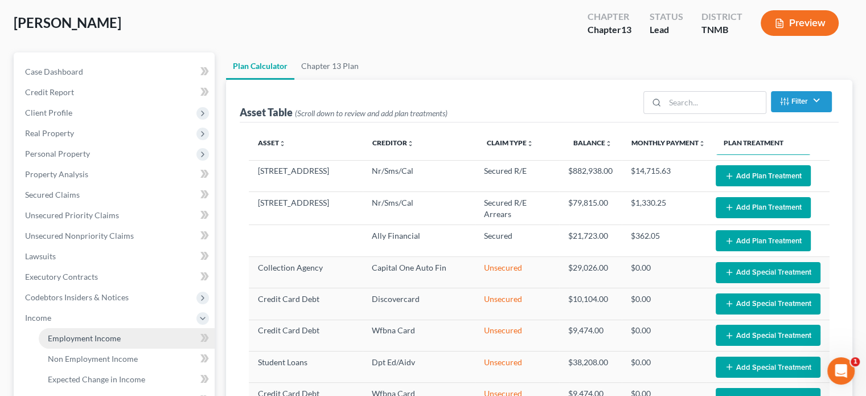
click at [68, 338] on span "Employment Income" at bounding box center [84, 338] width 73 height 10
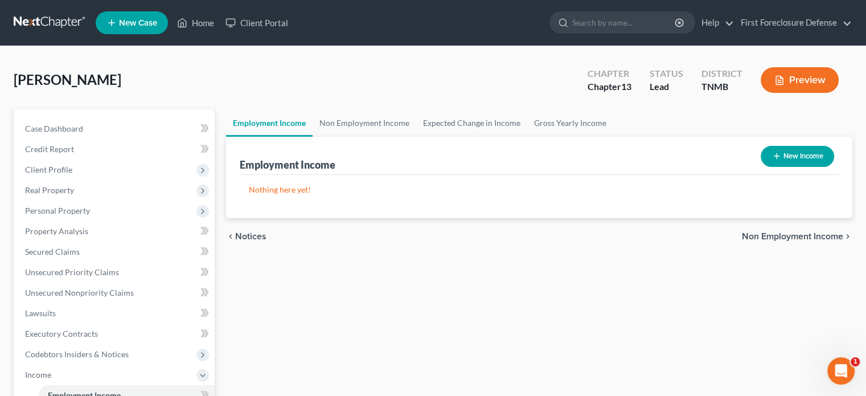
click at [805, 152] on button "New Income" at bounding box center [797, 156] width 73 height 21
select select "0"
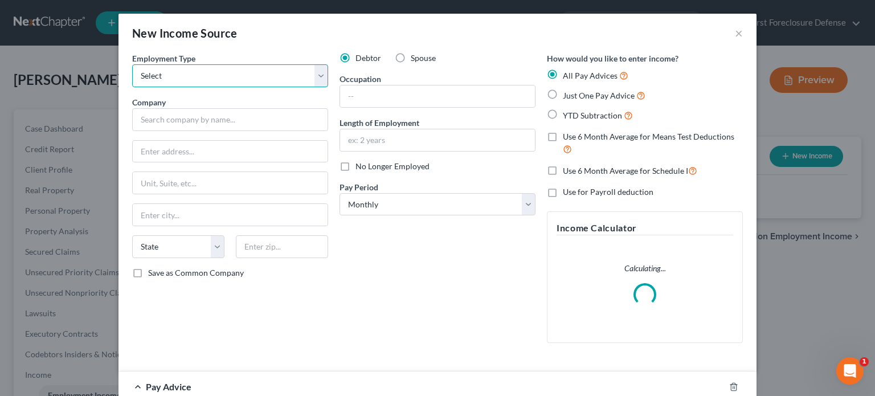
click at [319, 79] on select "Select Full or Part Time Employment Self Employment" at bounding box center [230, 75] width 196 height 23
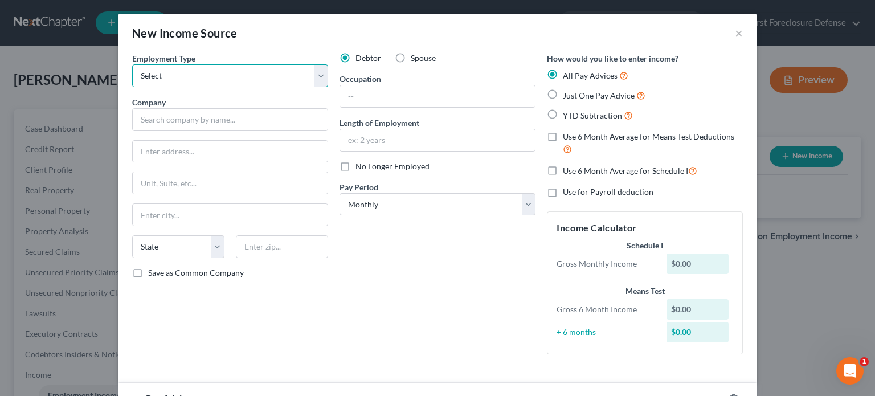
select select "0"
click at [132, 64] on select "Select Full or Part Time Employment Self Employment" at bounding box center [230, 75] width 196 height 23
click at [399, 82] on div "Occupation" at bounding box center [437, 90] width 196 height 35
click at [399, 88] on input "text" at bounding box center [437, 96] width 195 height 22
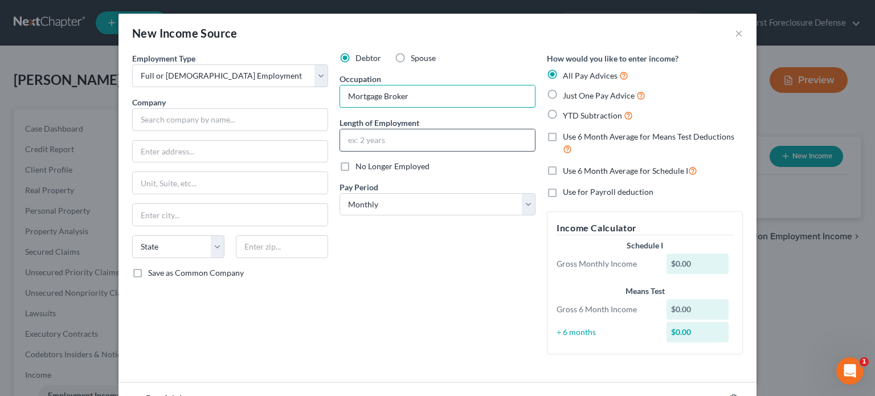
type input "Mortgage Broker"
click at [408, 134] on input "text" at bounding box center [437, 140] width 195 height 22
click at [364, 198] on select "Select Monthly Twice Monthly Every Other Week Weekly" at bounding box center [437, 204] width 196 height 23
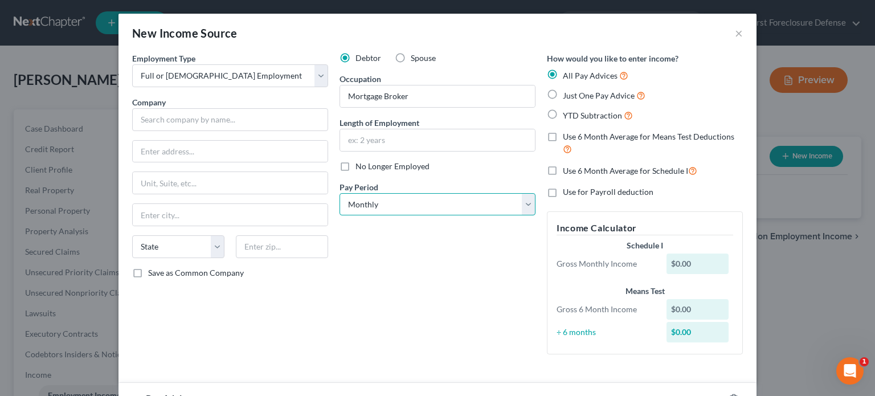
click at [383, 200] on select "Select Monthly Twice Monthly Every Other Week Weekly" at bounding box center [437, 204] width 196 height 23
drag, startPoint x: 325, startPoint y: 73, endPoint x: 318, endPoint y: 73, distance: 6.9
click at [324, 73] on div "Employment Type * Select Full or Part Time Employment Self Employment Company *…" at bounding box center [229, 207] width 207 height 311
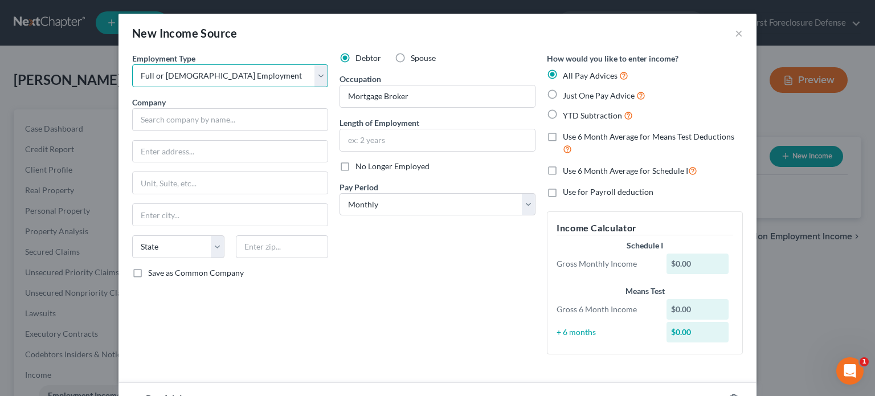
click at [318, 73] on select "Select Full or Part Time Employment Self Employment" at bounding box center [230, 75] width 196 height 23
select select "1"
click at [132, 64] on select "Select Full or Part Time Employment Self Employment" at bounding box center [230, 75] width 196 height 23
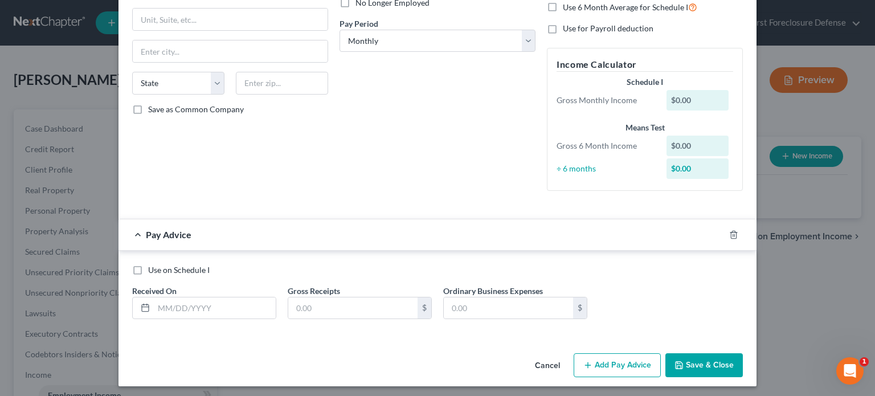
scroll to position [166, 0]
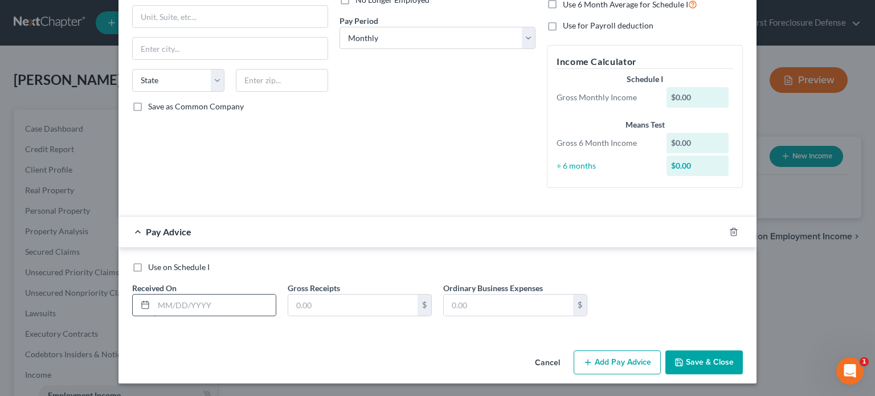
click at [214, 300] on input "text" at bounding box center [215, 305] width 122 height 22
type input "8/1/2025"
click at [297, 303] on input "text" at bounding box center [352, 305] width 129 height 22
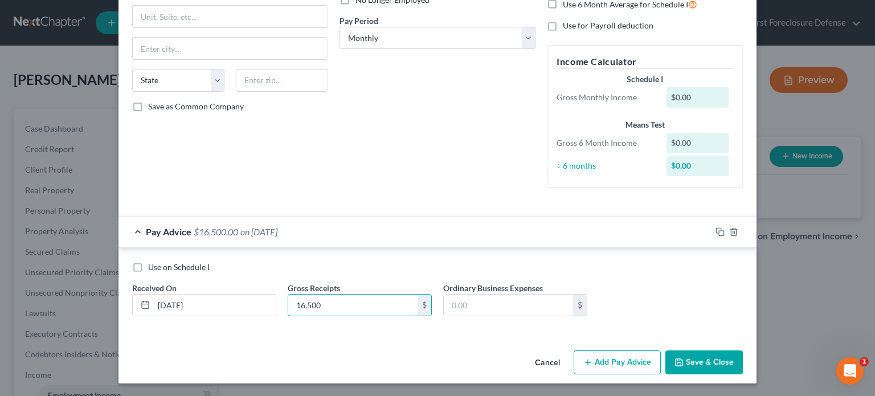
type input "16,500"
click at [689, 364] on button "Save & Close" at bounding box center [703, 362] width 77 height 24
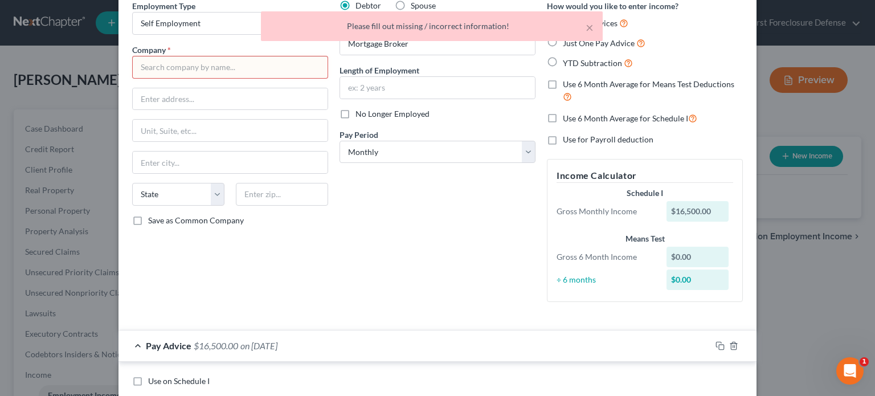
scroll to position [0, 0]
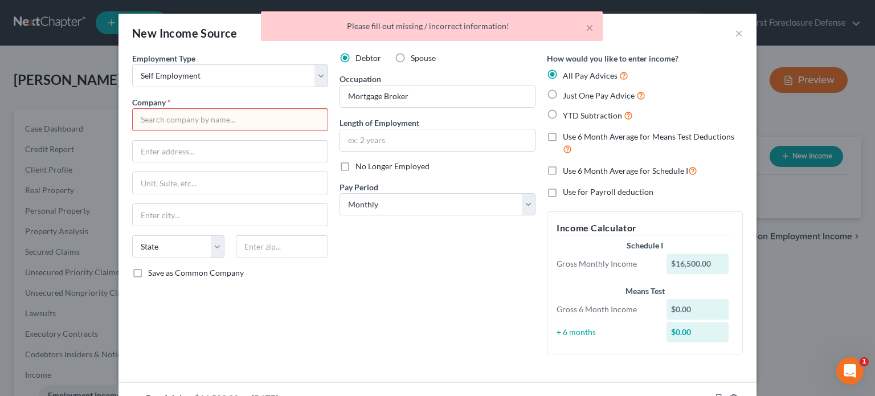
click at [191, 122] on input "text" at bounding box center [230, 119] width 196 height 23
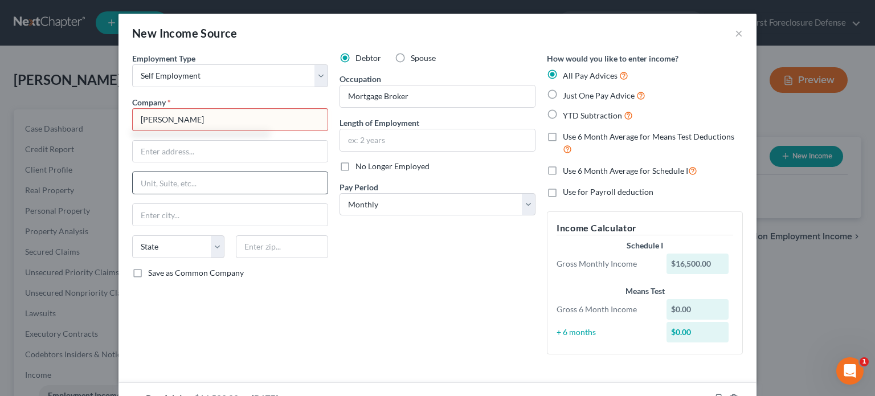
type input "Skyler Hollifield"
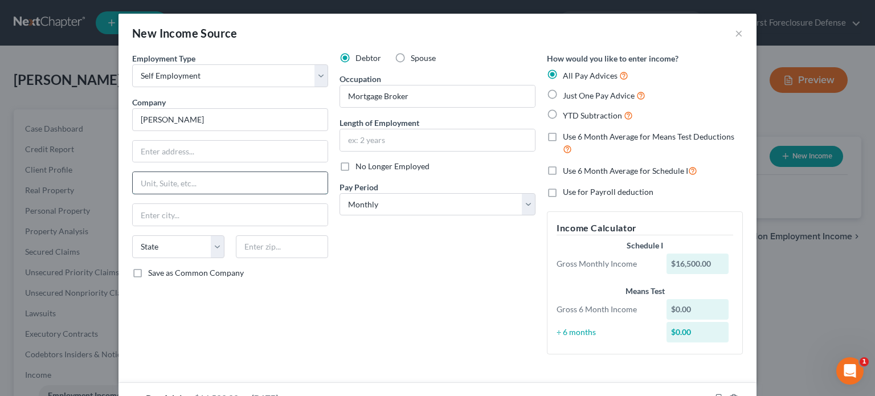
click at [223, 174] on input "text" at bounding box center [230, 183] width 195 height 22
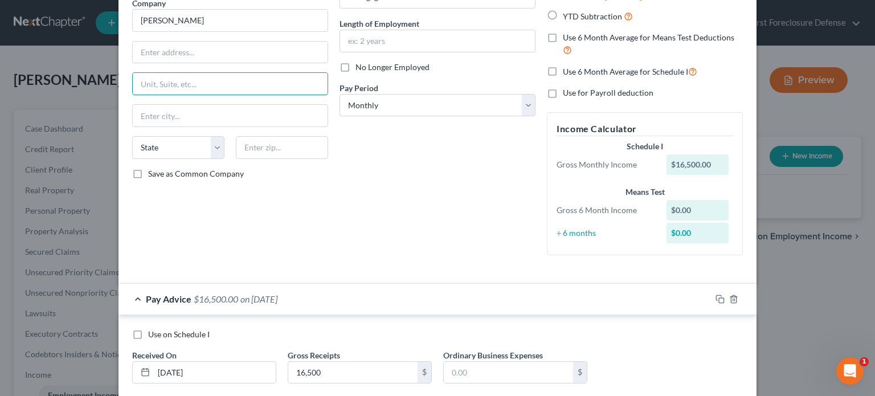
scroll to position [166, 0]
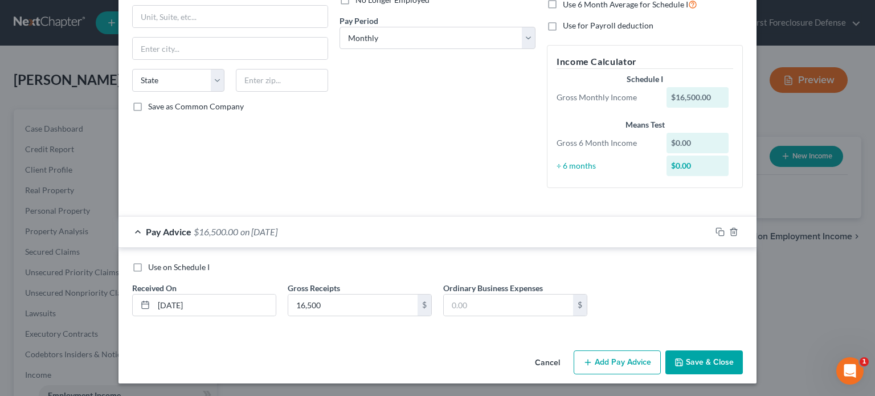
click at [698, 364] on button "Save & Close" at bounding box center [703, 362] width 77 height 24
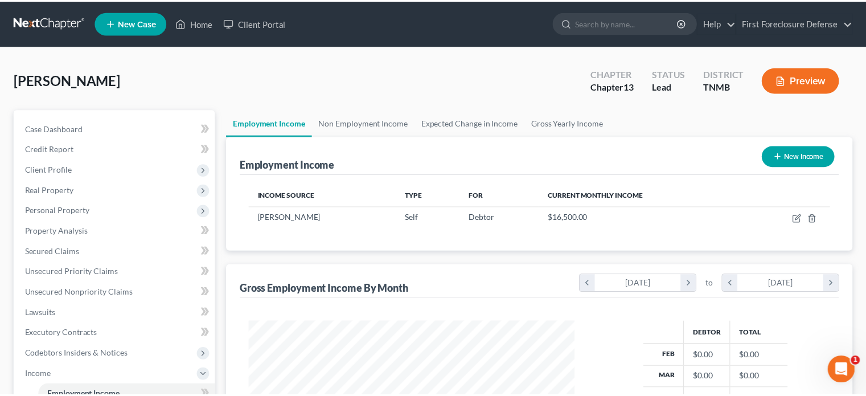
scroll to position [569310, 569161]
